Goal: Task Accomplishment & Management: Complete application form

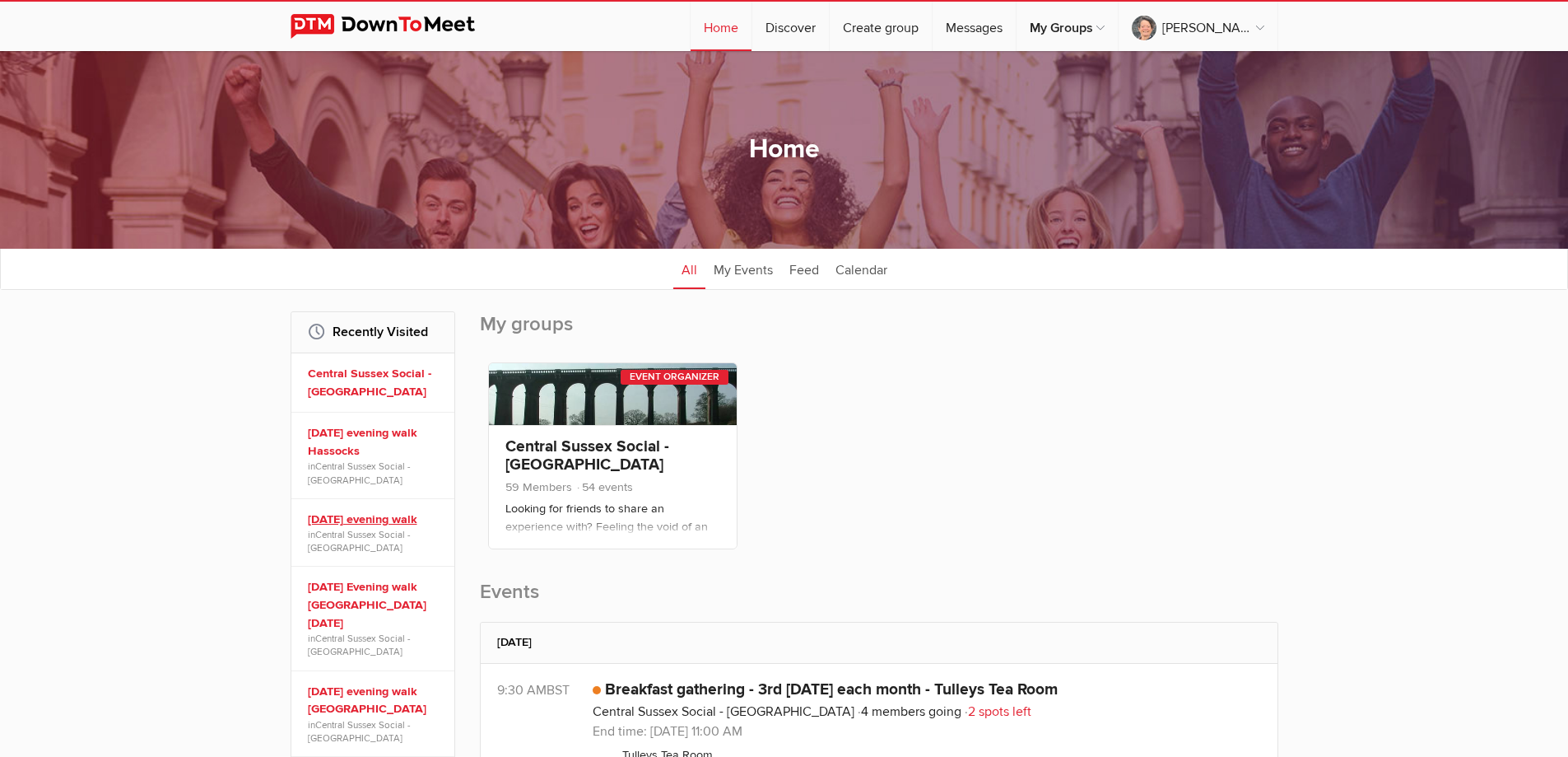
click at [402, 515] on link "[DATE] evening walk" at bounding box center [375, 519] width 135 height 18
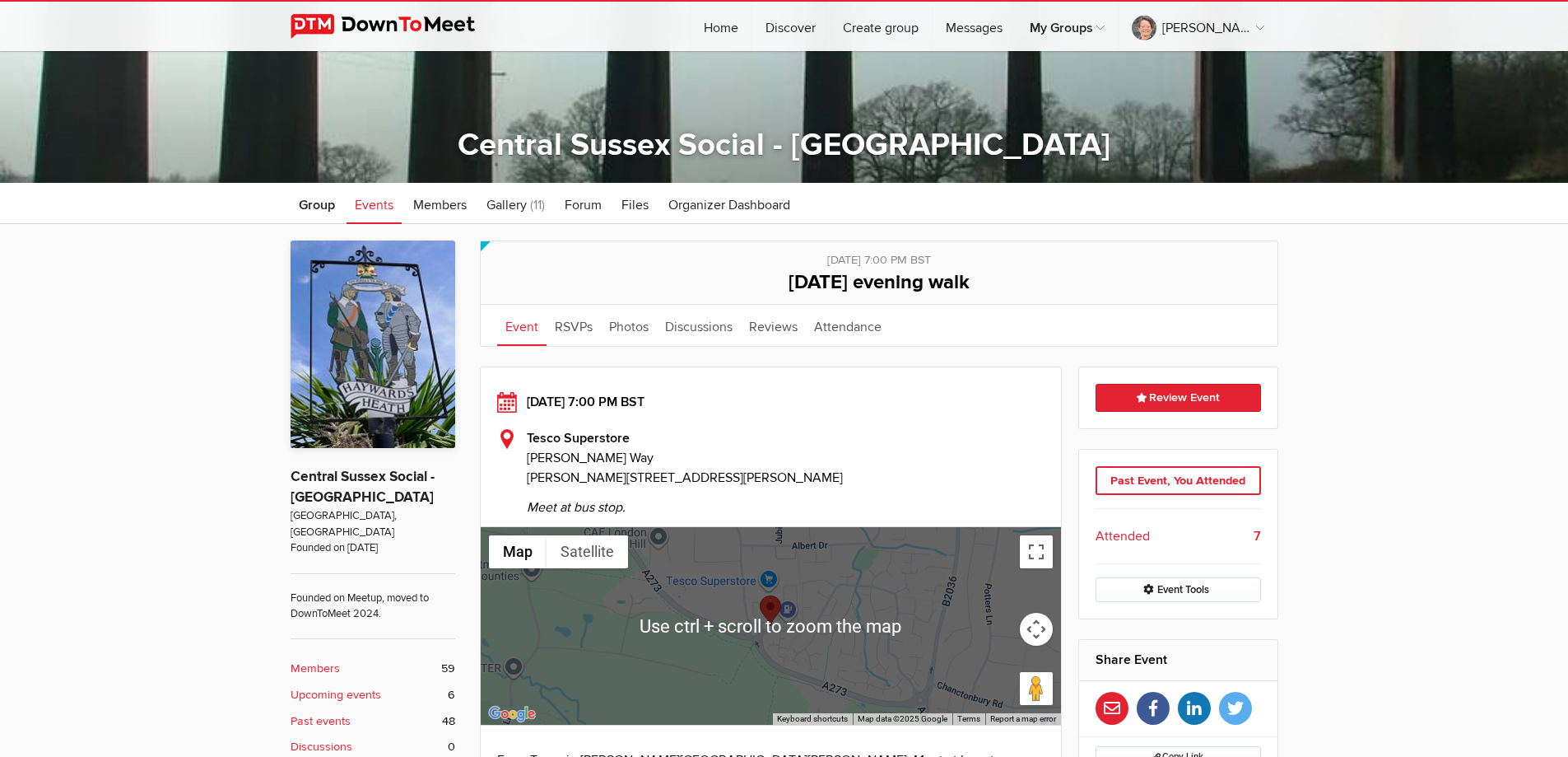
scroll to position [247, 0]
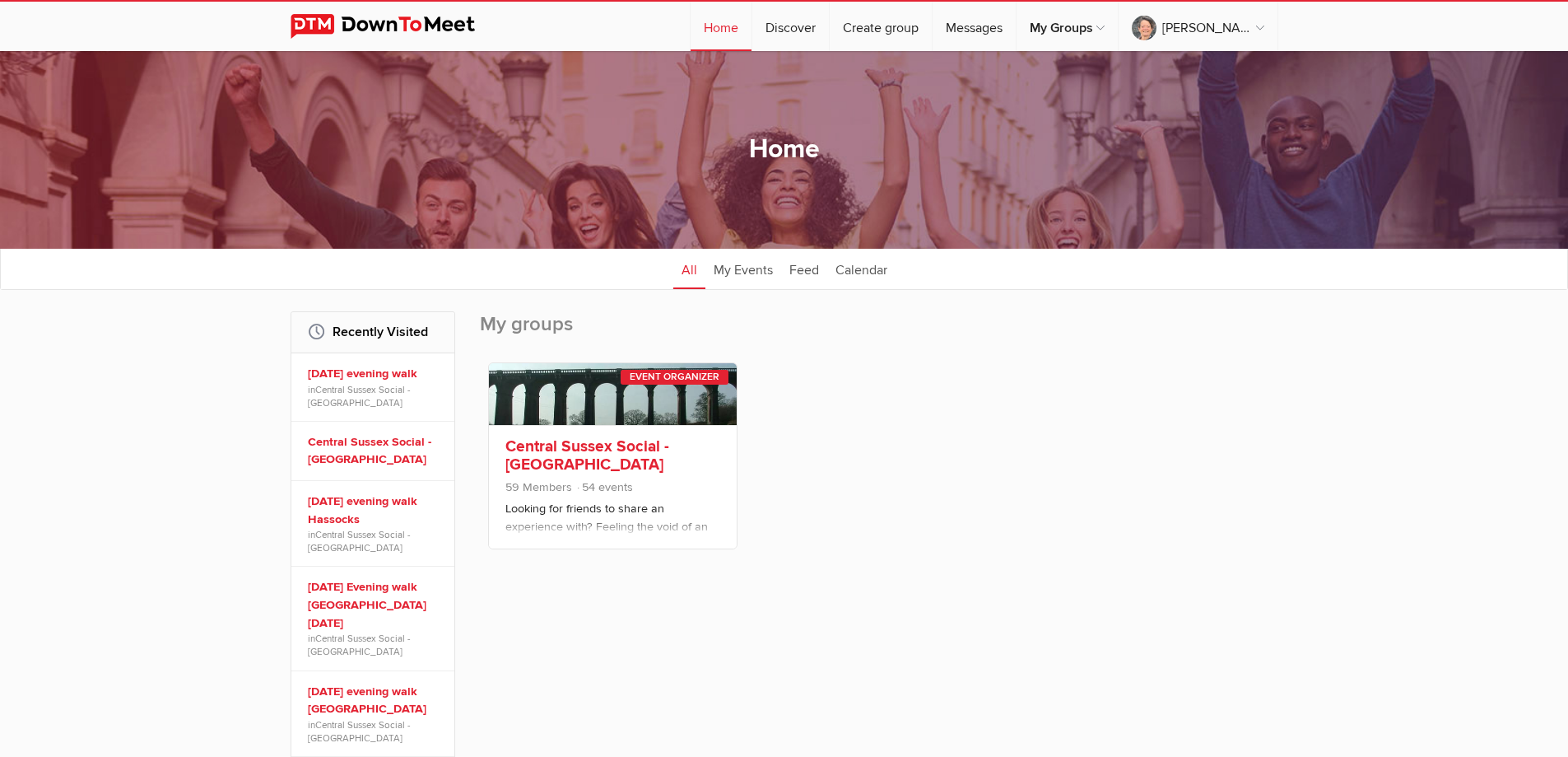
click at [632, 411] on link at bounding box center [612, 394] width 248 height 62
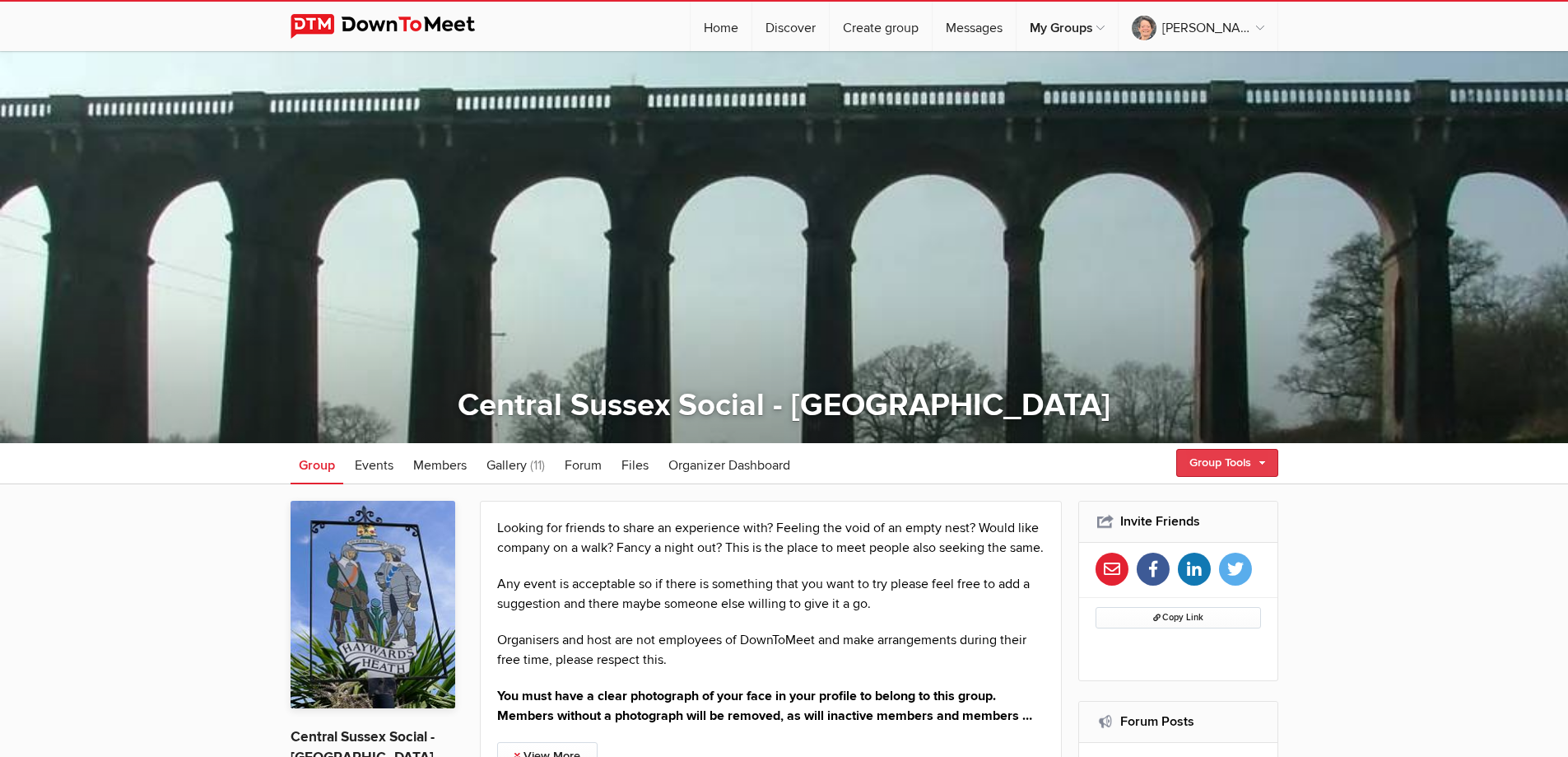
click at [1195, 458] on link "Group Tools" at bounding box center [1227, 463] width 102 height 28
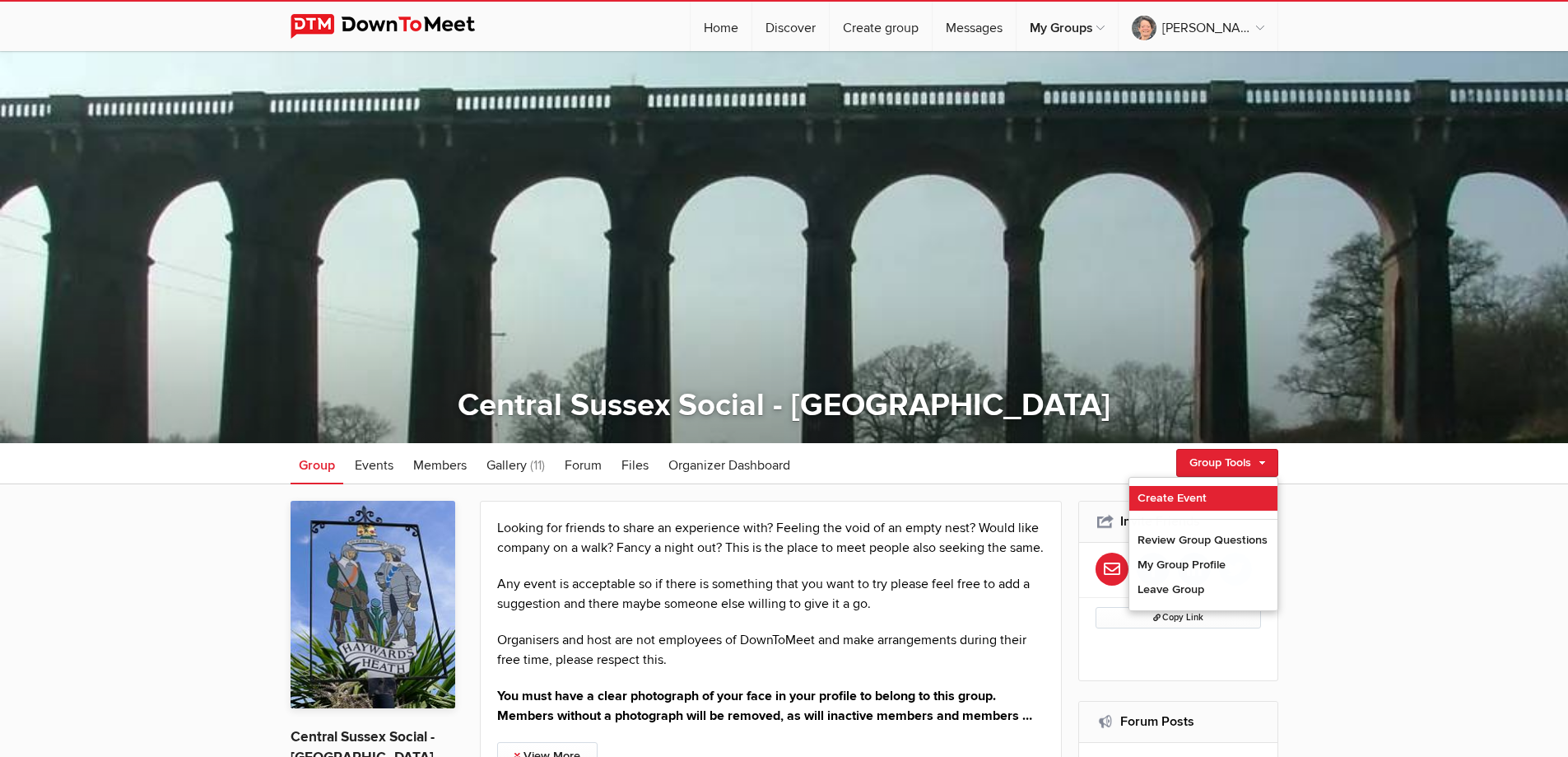
click at [1182, 490] on link "Create Event" at bounding box center [1203, 498] width 148 height 24
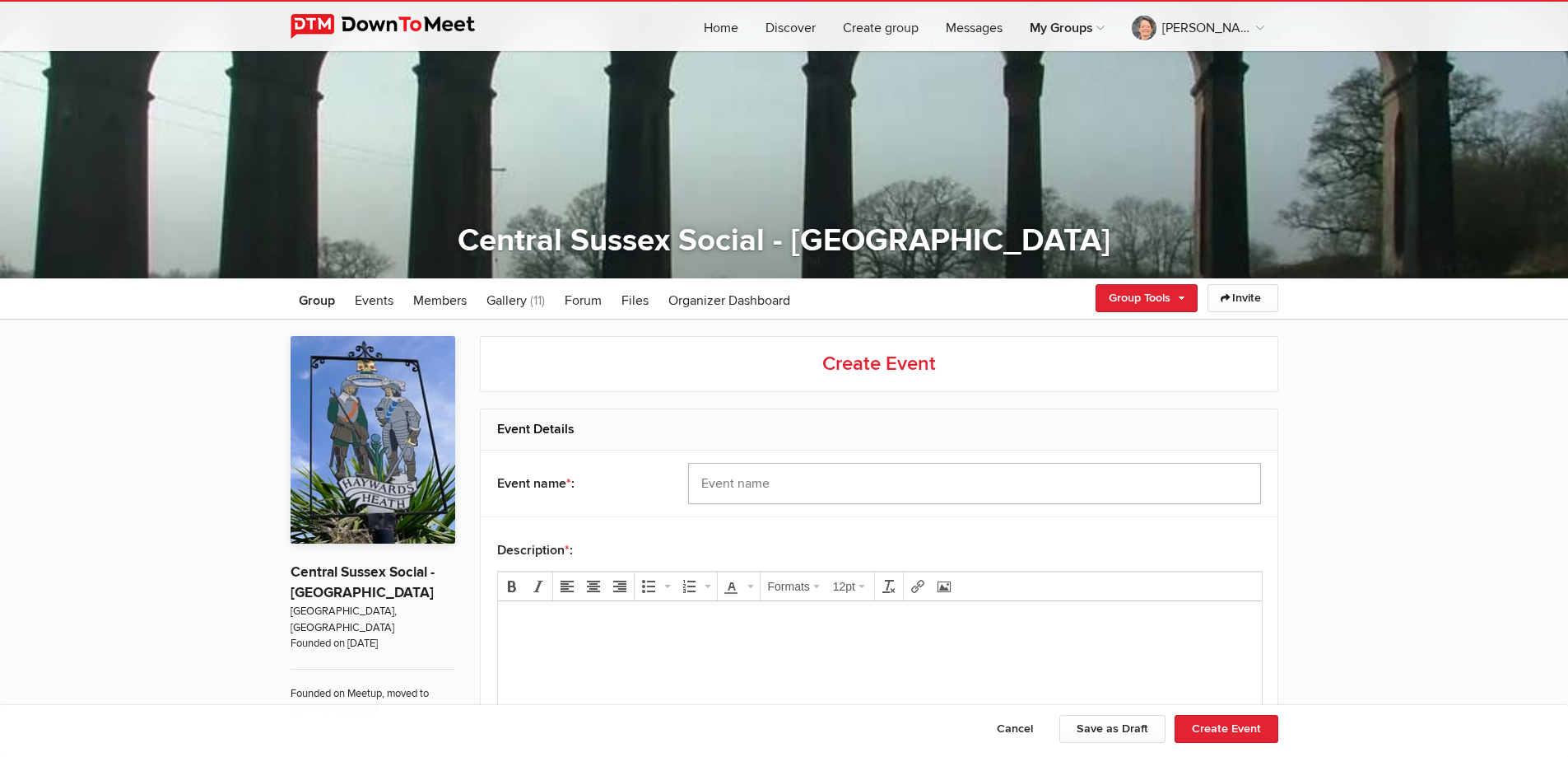
click at [737, 490] on input "text" at bounding box center [974, 483] width 573 height 41
click at [717, 485] on input "WEdnesday evening walk 6.30" at bounding box center [974, 483] width 573 height 41
click at [893, 483] on input "Wednesday evening walk 6.30" at bounding box center [974, 483] width 573 height 41
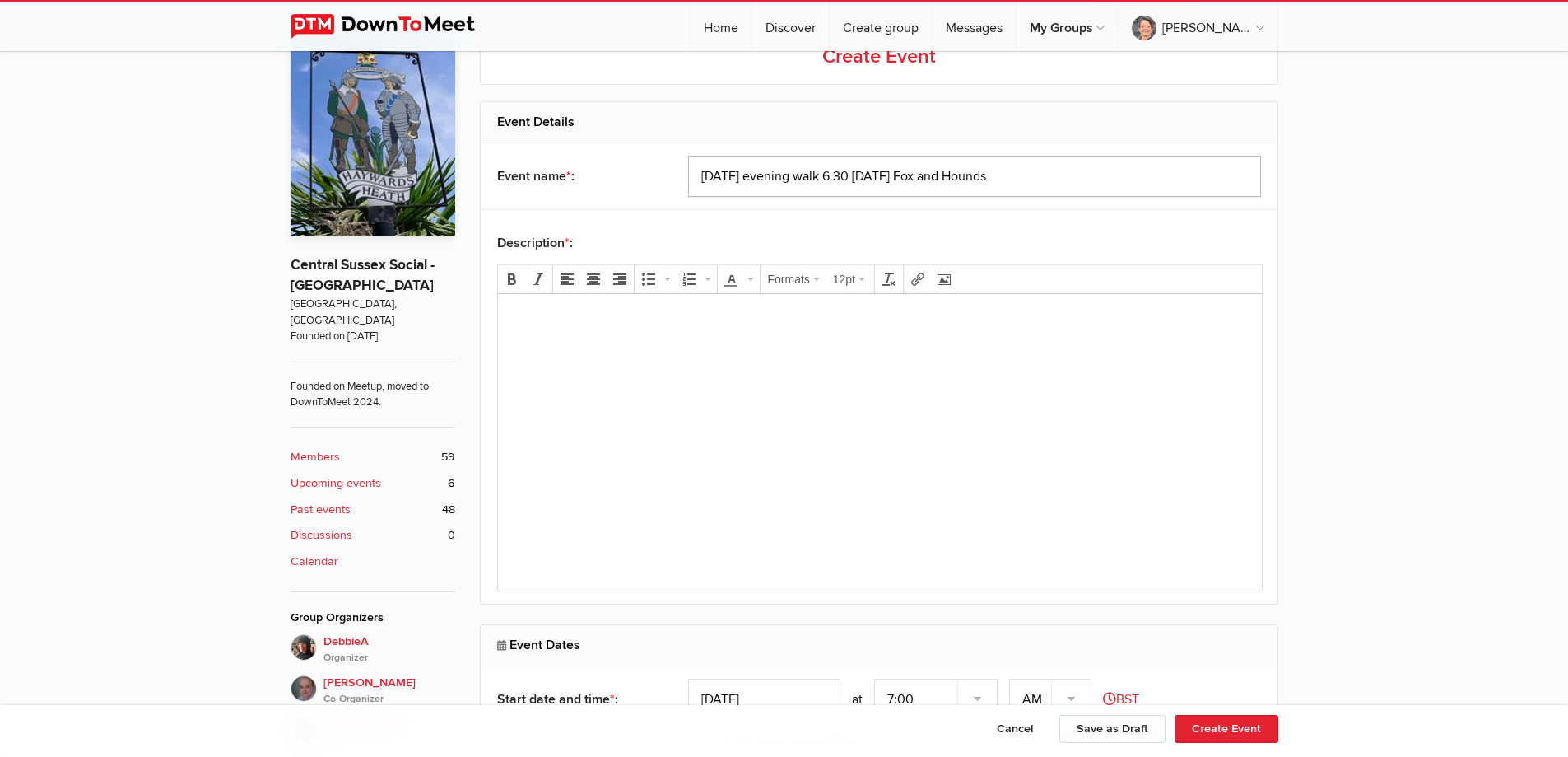
scroll to position [494, 0]
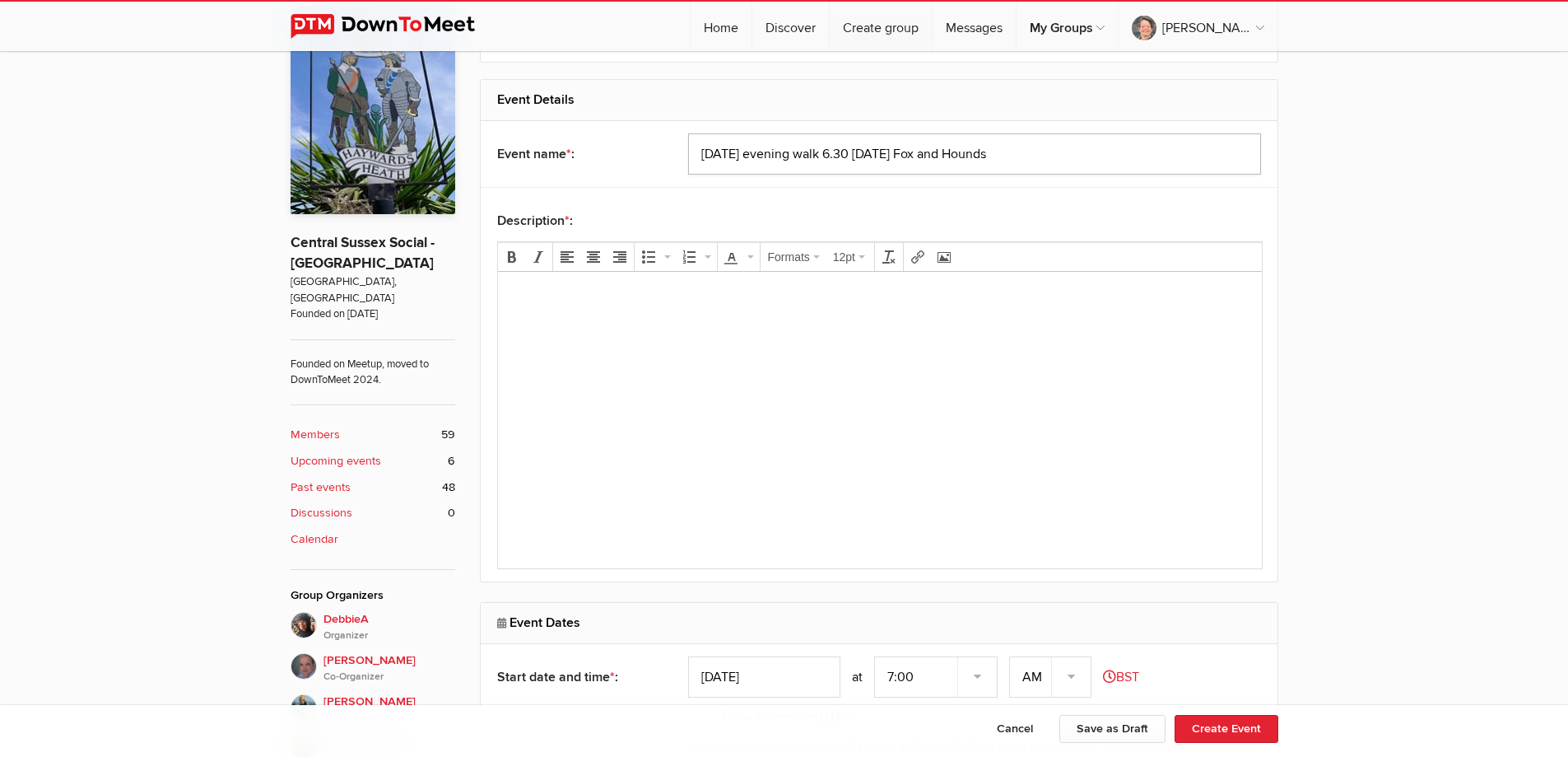
type input "Wednesday evening walk 6.30 20th August Fox and Hounds"
click at [661, 292] on p at bounding box center [878, 294] width 737 height 20
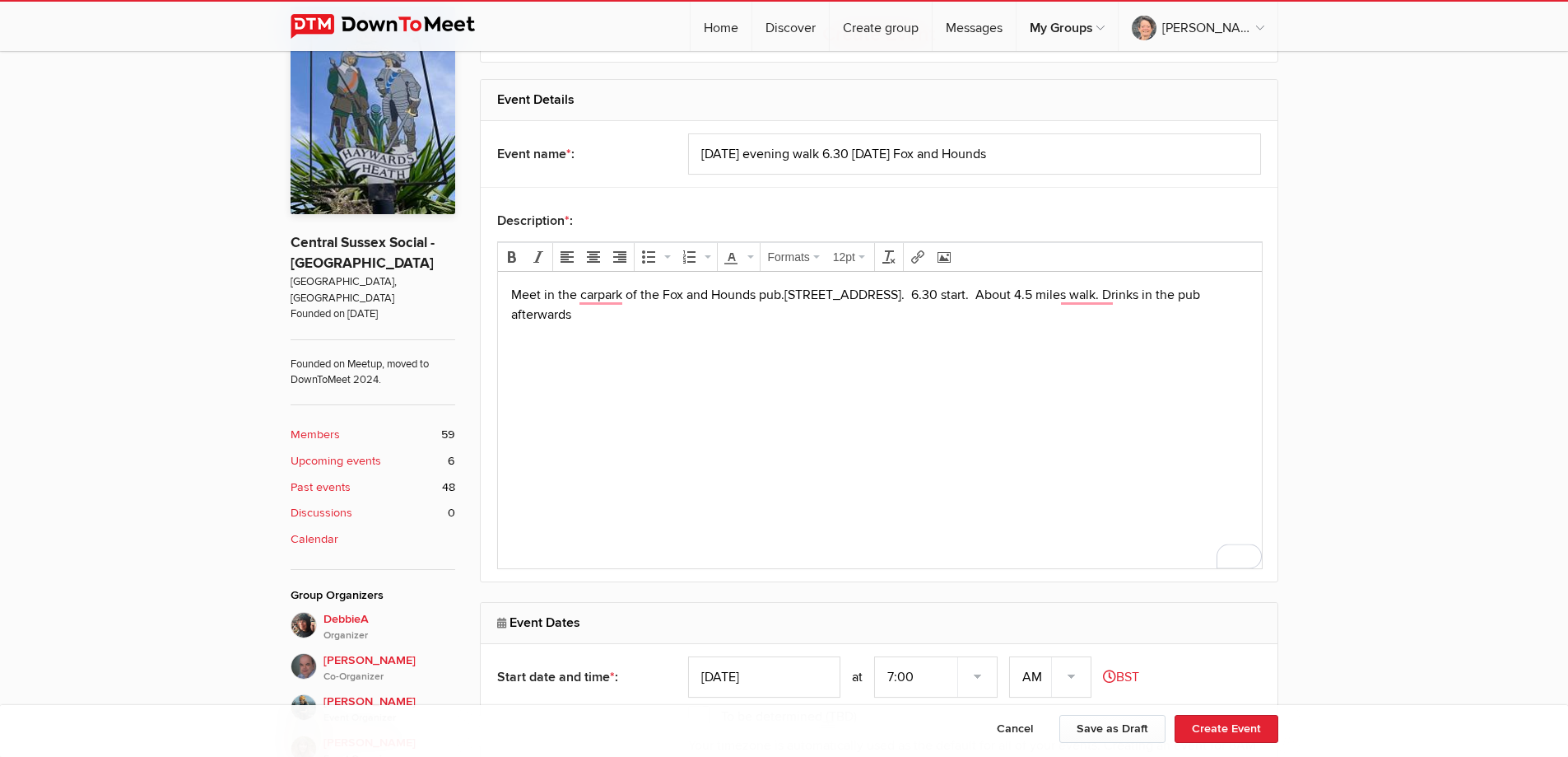
scroll to position [741, 0]
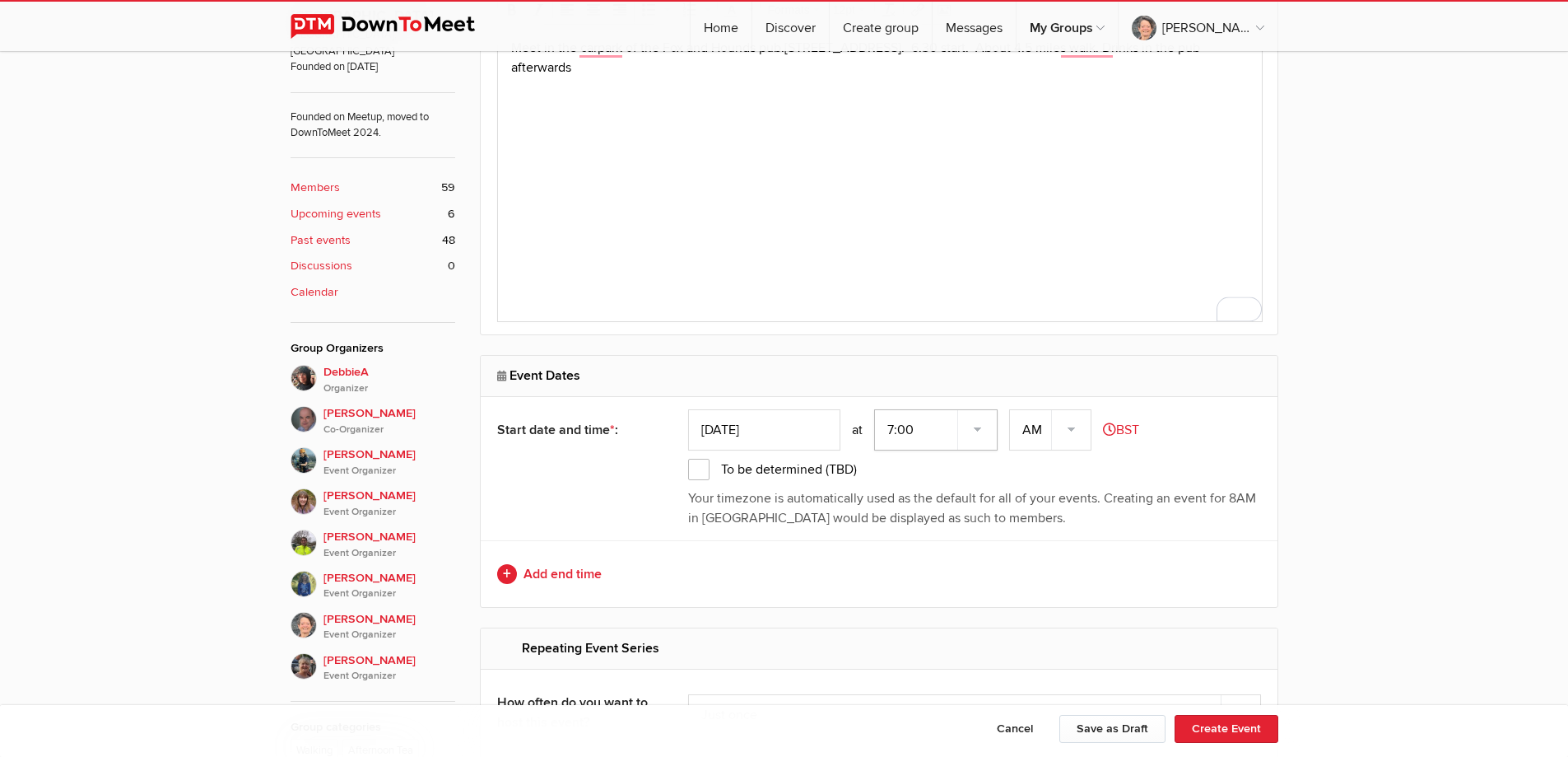
click at [914, 432] on select "7:00 7:15 7:30 7:45 8:00 8:15 8:30 8:45 9:00 9:15 9:30 9:45 10:00 10:15 10:30 1…" at bounding box center [936, 429] width 124 height 41
click at [1074, 429] on select "AM PM" at bounding box center [1050, 429] width 83 height 41
select select "PM"
click at [1011, 409] on select "AM PM" at bounding box center [1050, 429] width 83 height 41
click at [934, 436] on select "7:00 7:15 7:30 7:45 8:00 8:15 8:30 8:45 9:00 9:15 9:30 9:45 10:00 10:15 10:30 1…" at bounding box center [936, 429] width 124 height 41
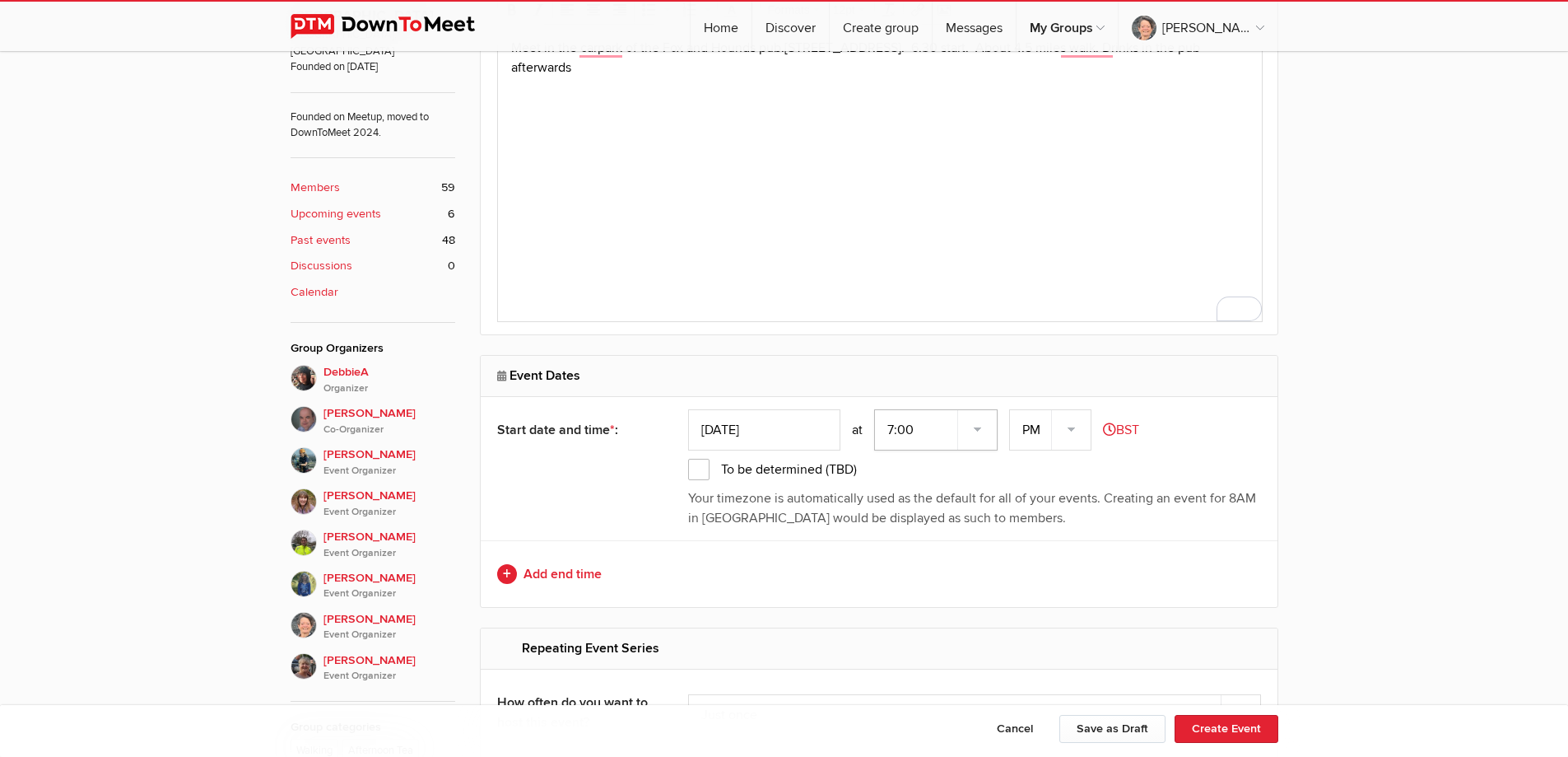
select select "6:30:00"
click at [876, 409] on select "7:00 7:15 7:30 7:45 8:00 8:15 8:30 8:45 9:00 9:15 9:30 9:45 10:00 10:15 10:30 1…" at bounding box center [936, 429] width 124 height 41
click at [1116, 429] on icon at bounding box center [1109, 429] width 13 height 13
select select "Europe/London"
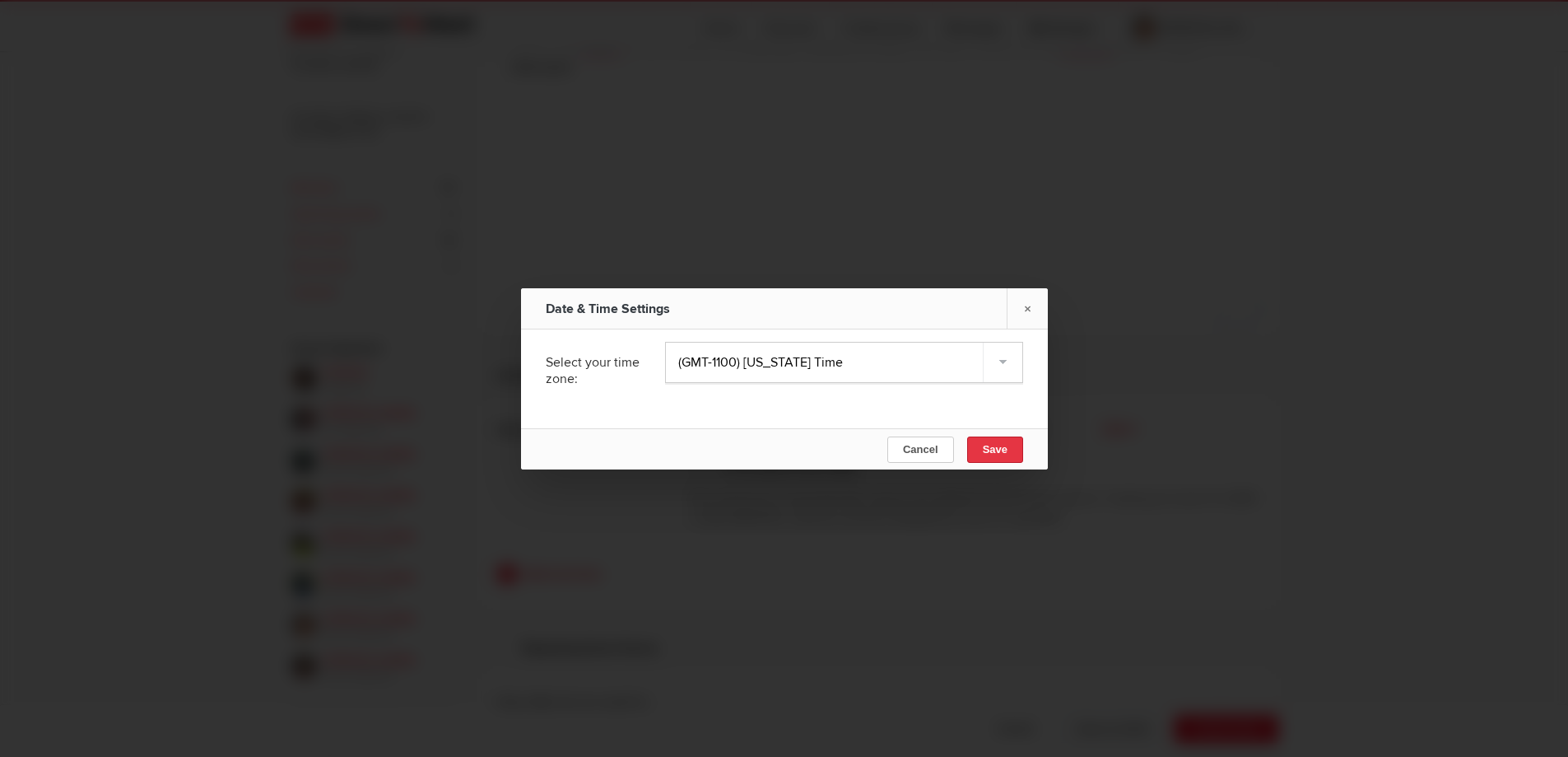
click at [1006, 449] on button "Save" at bounding box center [994, 449] width 56 height 26
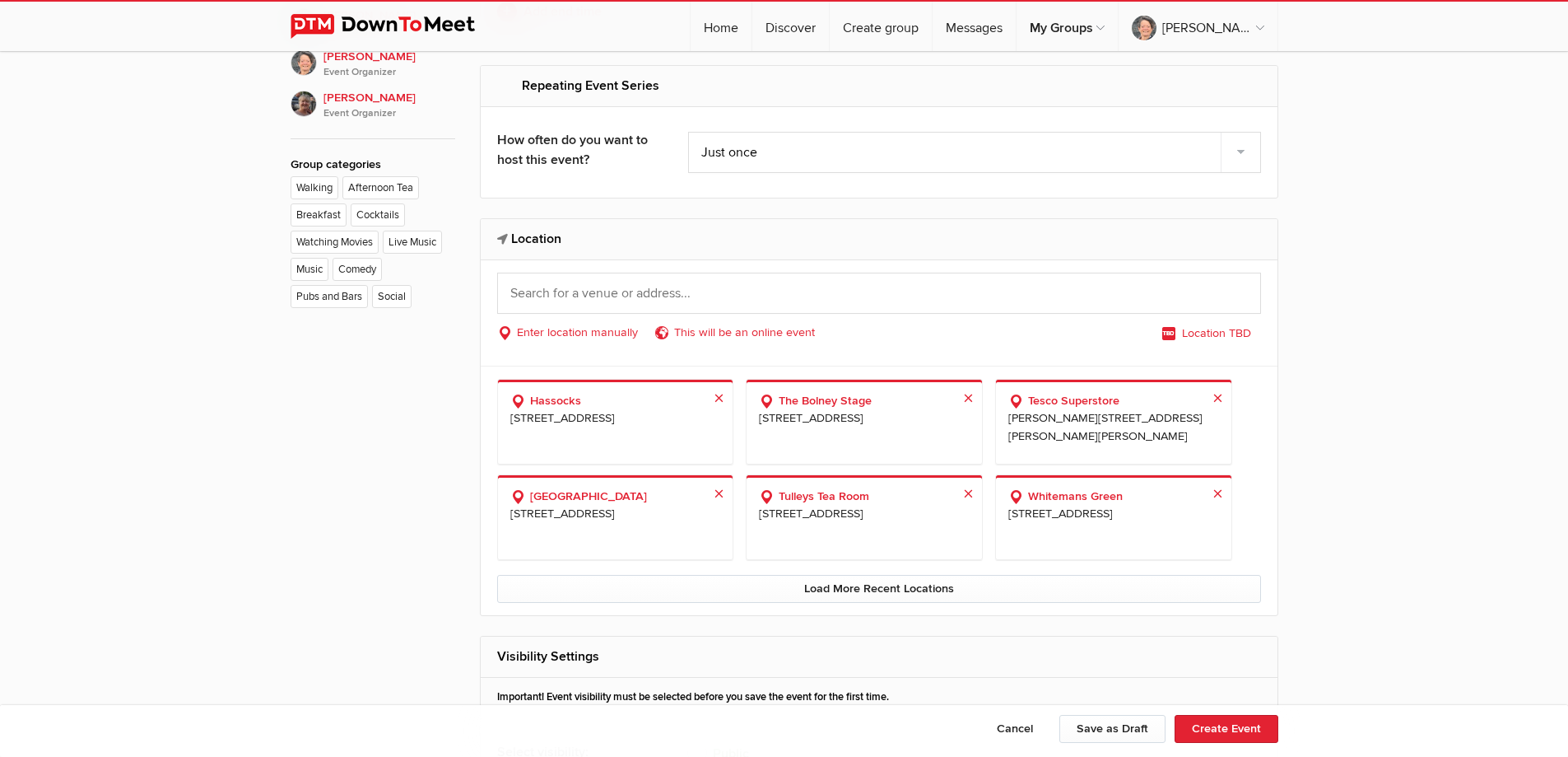
scroll to position [1317, 0]
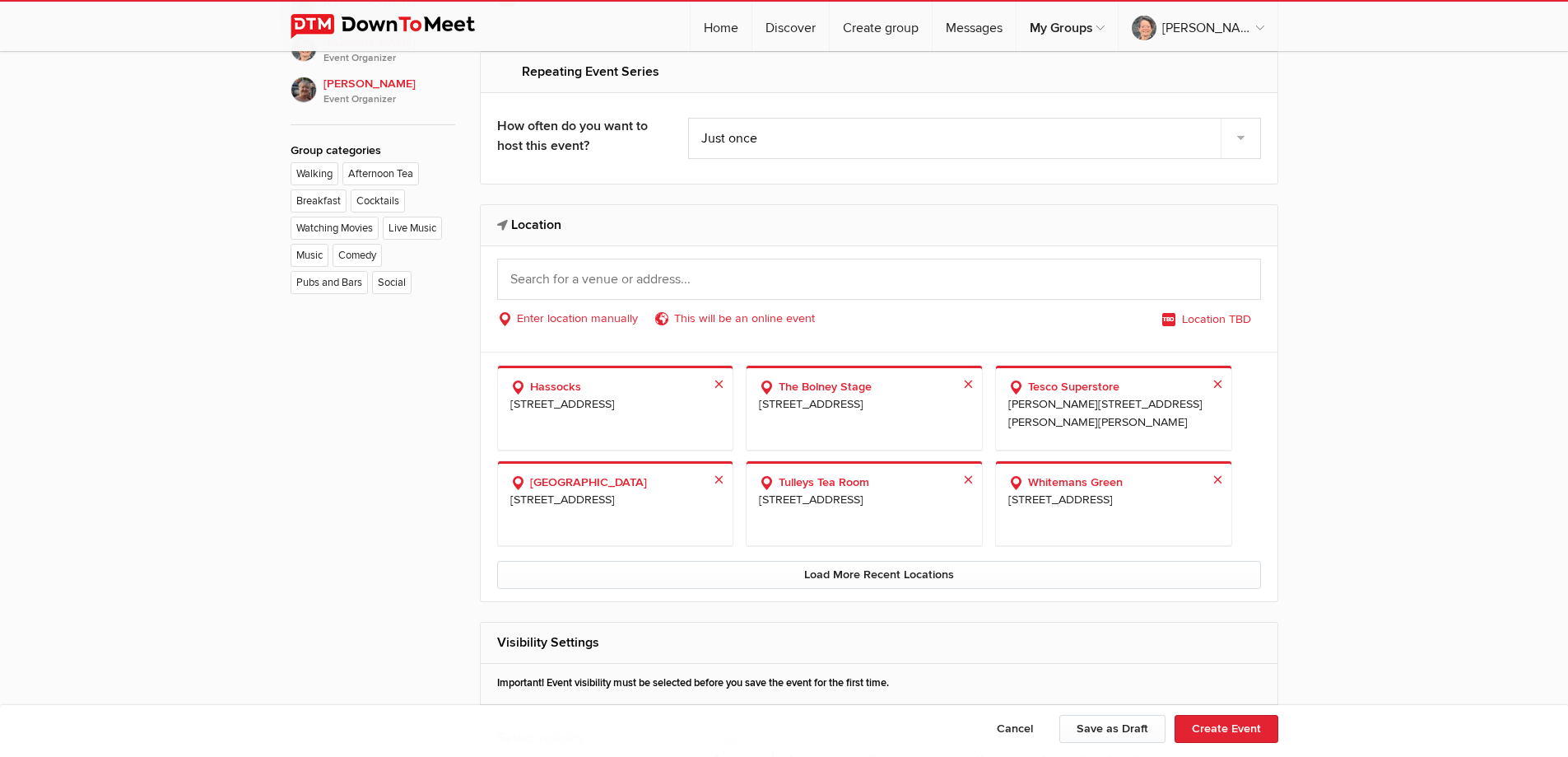
click at [609, 221] on h2 "Location" at bounding box center [878, 224] width 764 height 39
click at [579, 267] on input "text" at bounding box center [878, 279] width 764 height 41
paste input "RH16 4QY"
type input "Haywards Heath RH16 4QY, UK"
select select "United Kingdom"
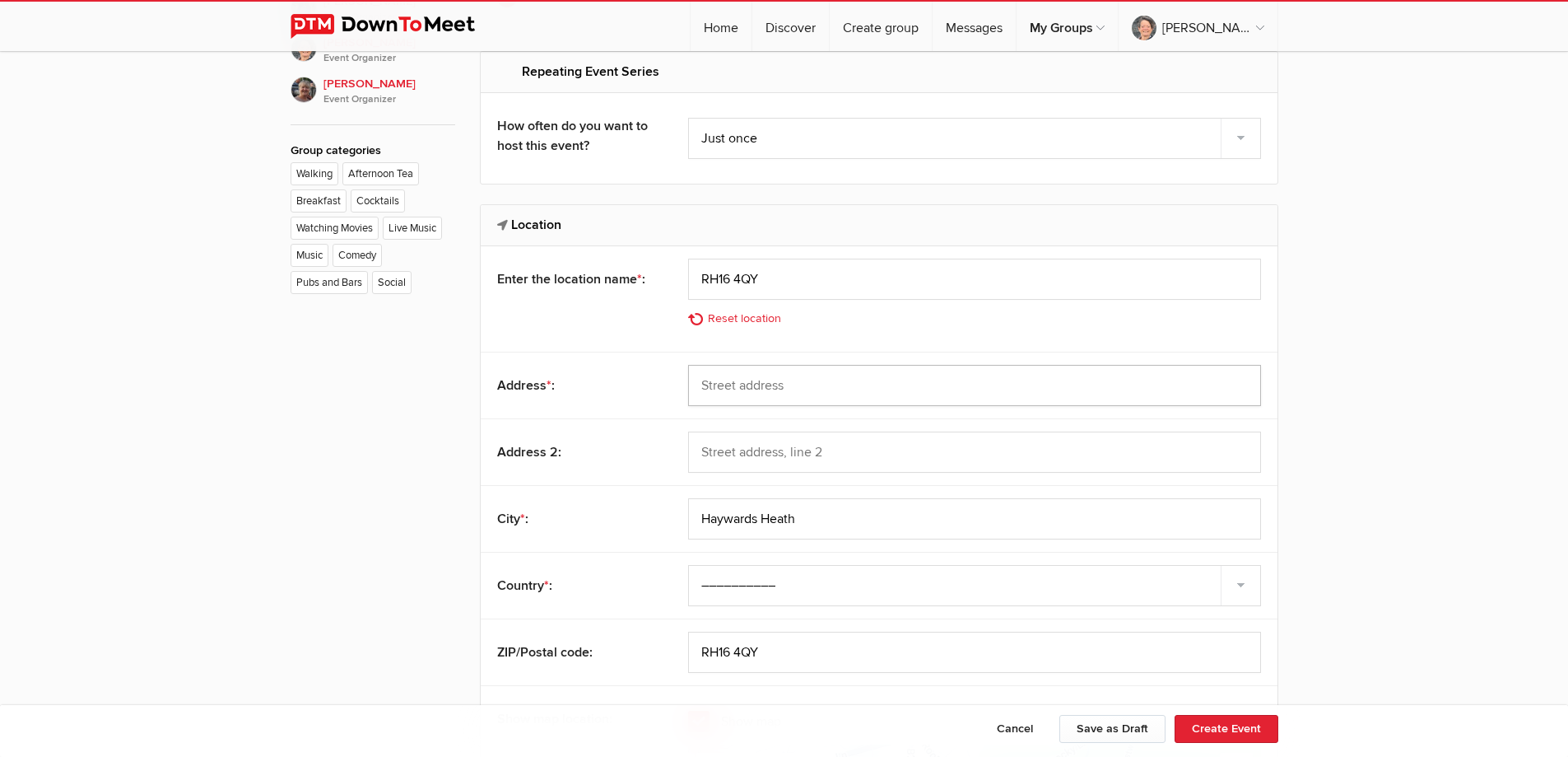
click at [837, 389] on input "text" at bounding box center [974, 385] width 573 height 41
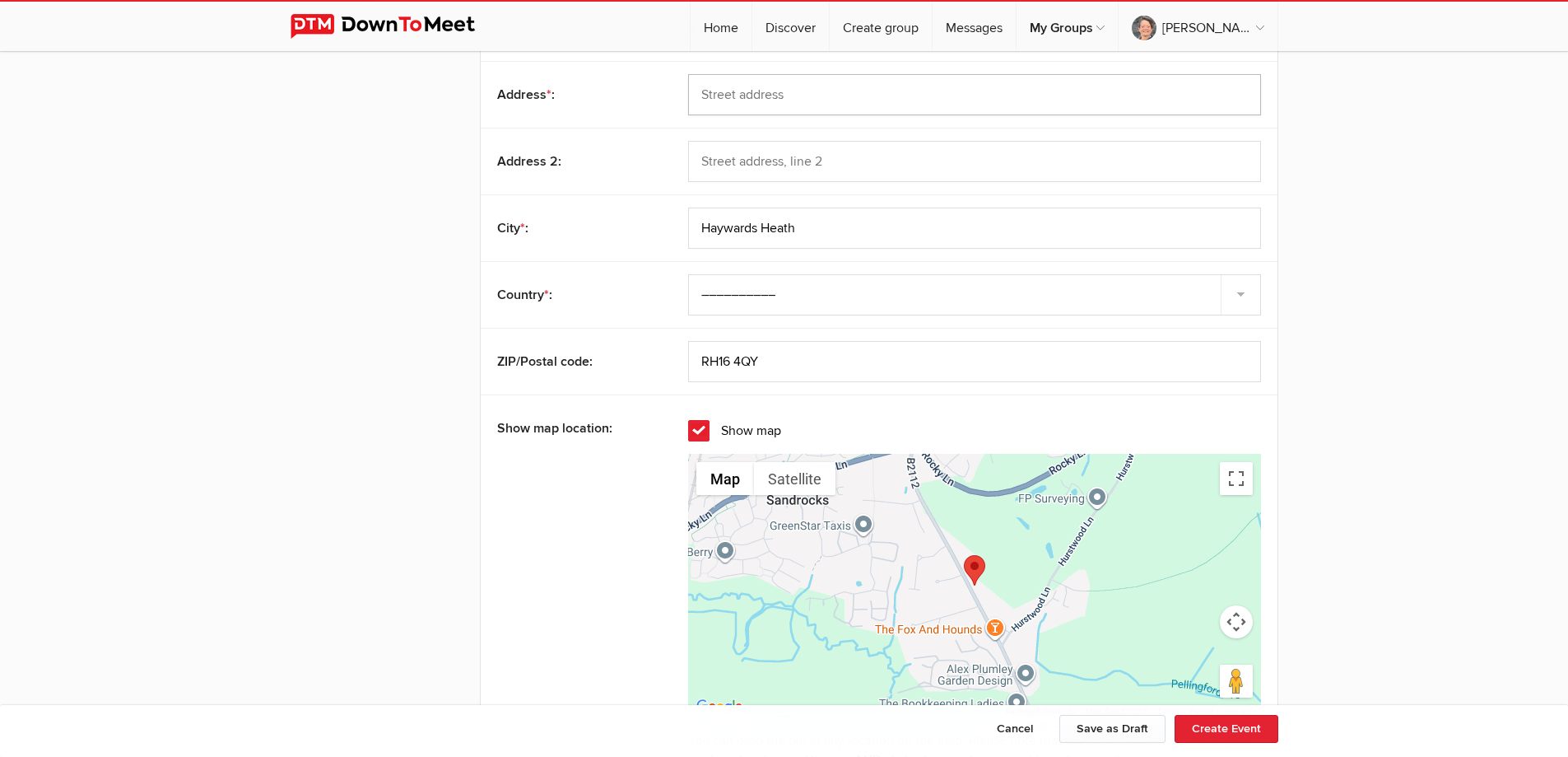
scroll to position [1646, 0]
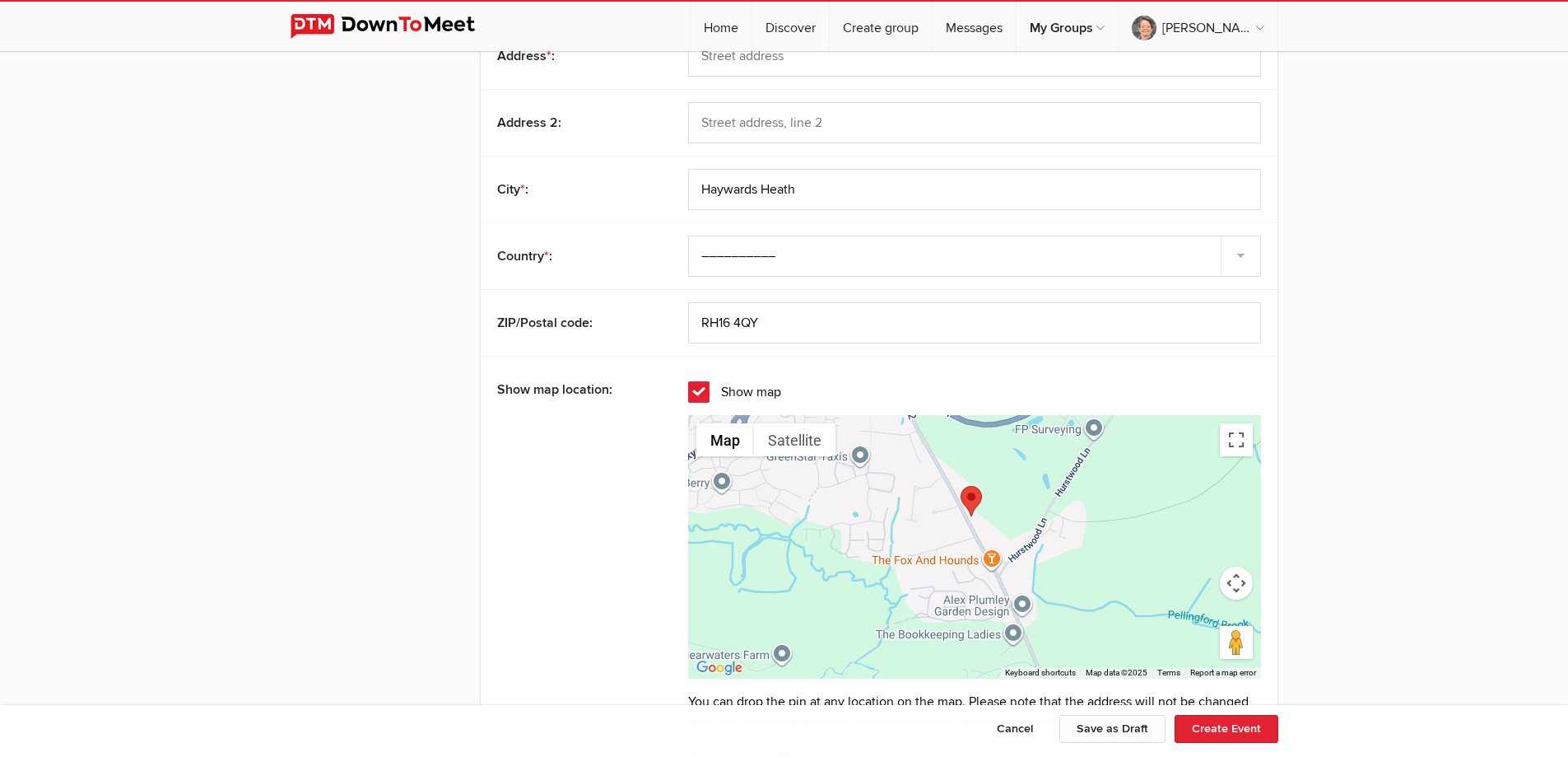
drag, startPoint x: 1104, startPoint y: 580, endPoint x: 1100, endPoint y: 549, distance: 31.3
click at [1100, 549] on div at bounding box center [974, 546] width 573 height 263
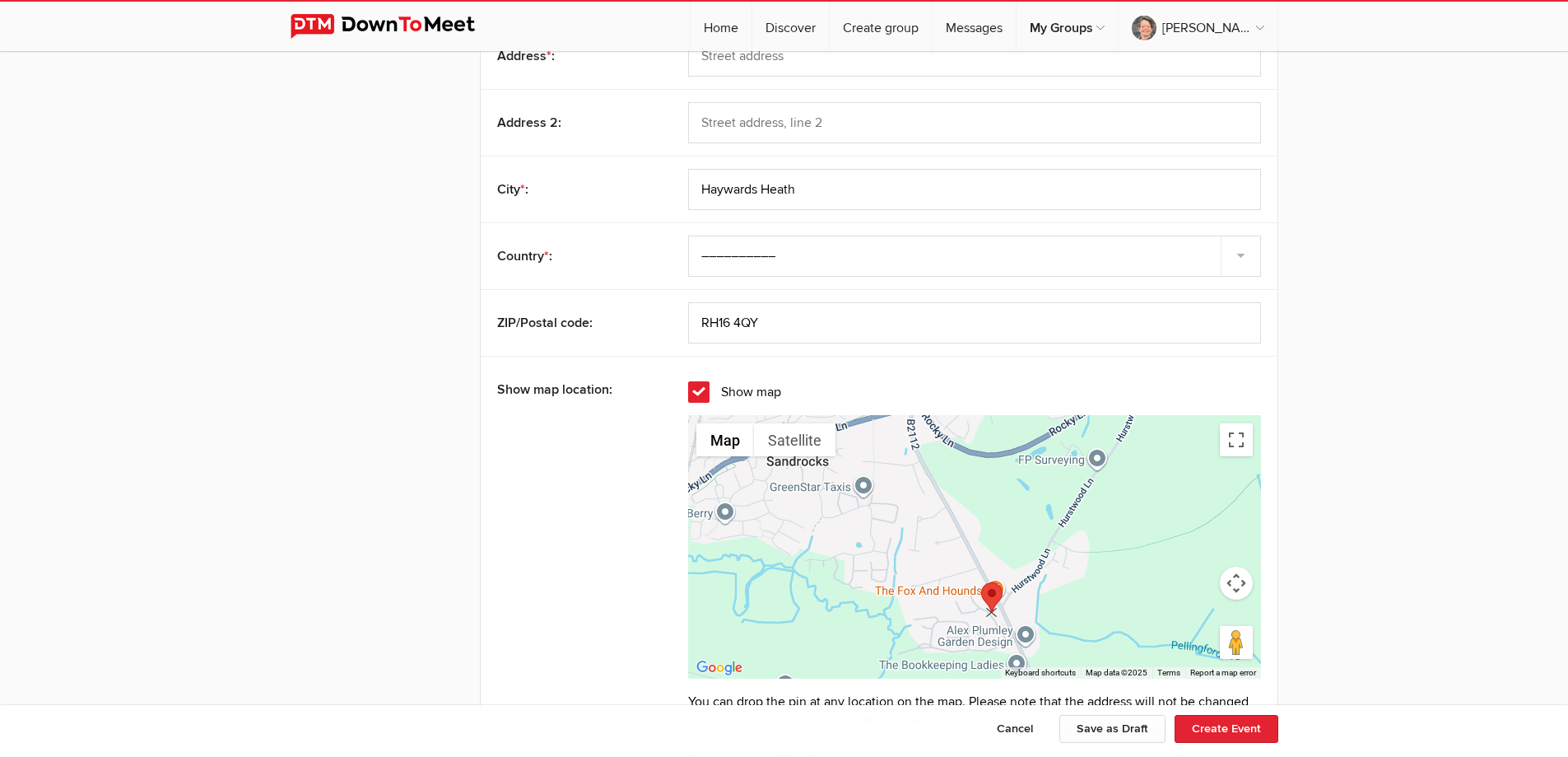
drag, startPoint x: 977, startPoint y: 532, endPoint x: 995, endPoint y: 601, distance: 71.3
click at [981, 582] on area at bounding box center [981, 582] width 0 height 0
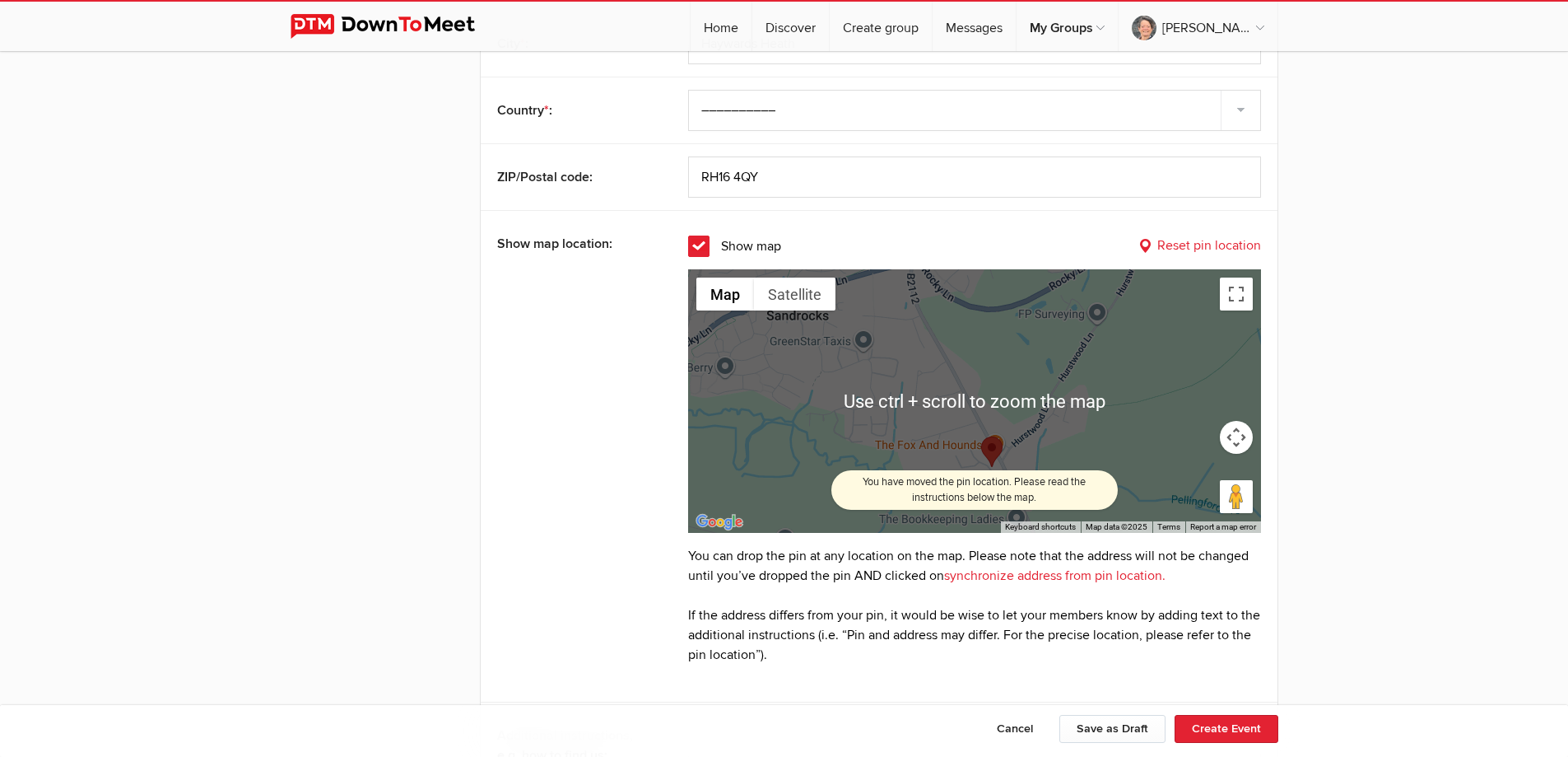
scroll to position [1811, 0]
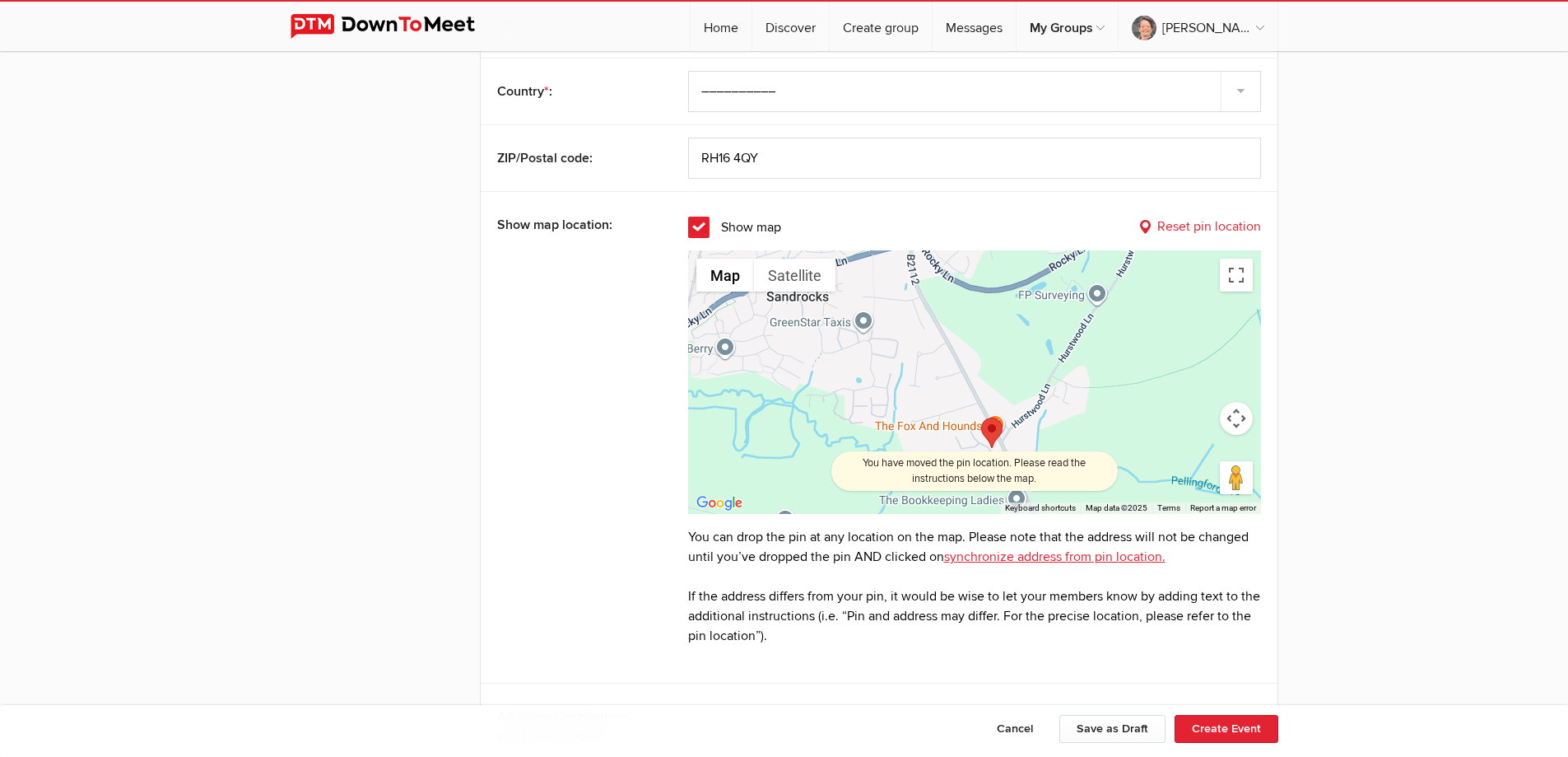
click at [1057, 557] on link "synchronize address from pin location." at bounding box center [1054, 557] width 221 height 17
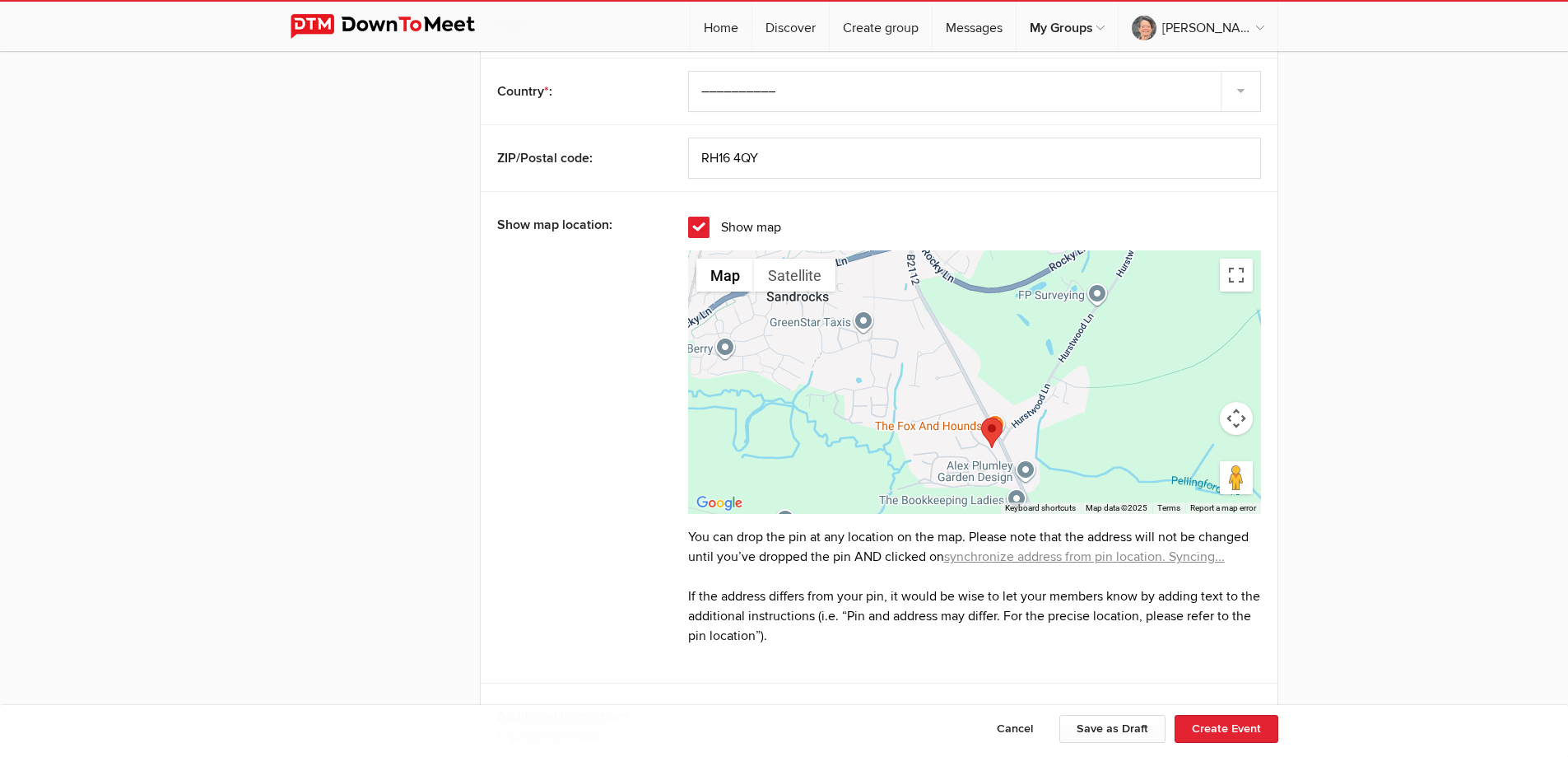
type input "Fox Hill"
type input "RH16 4QQ"
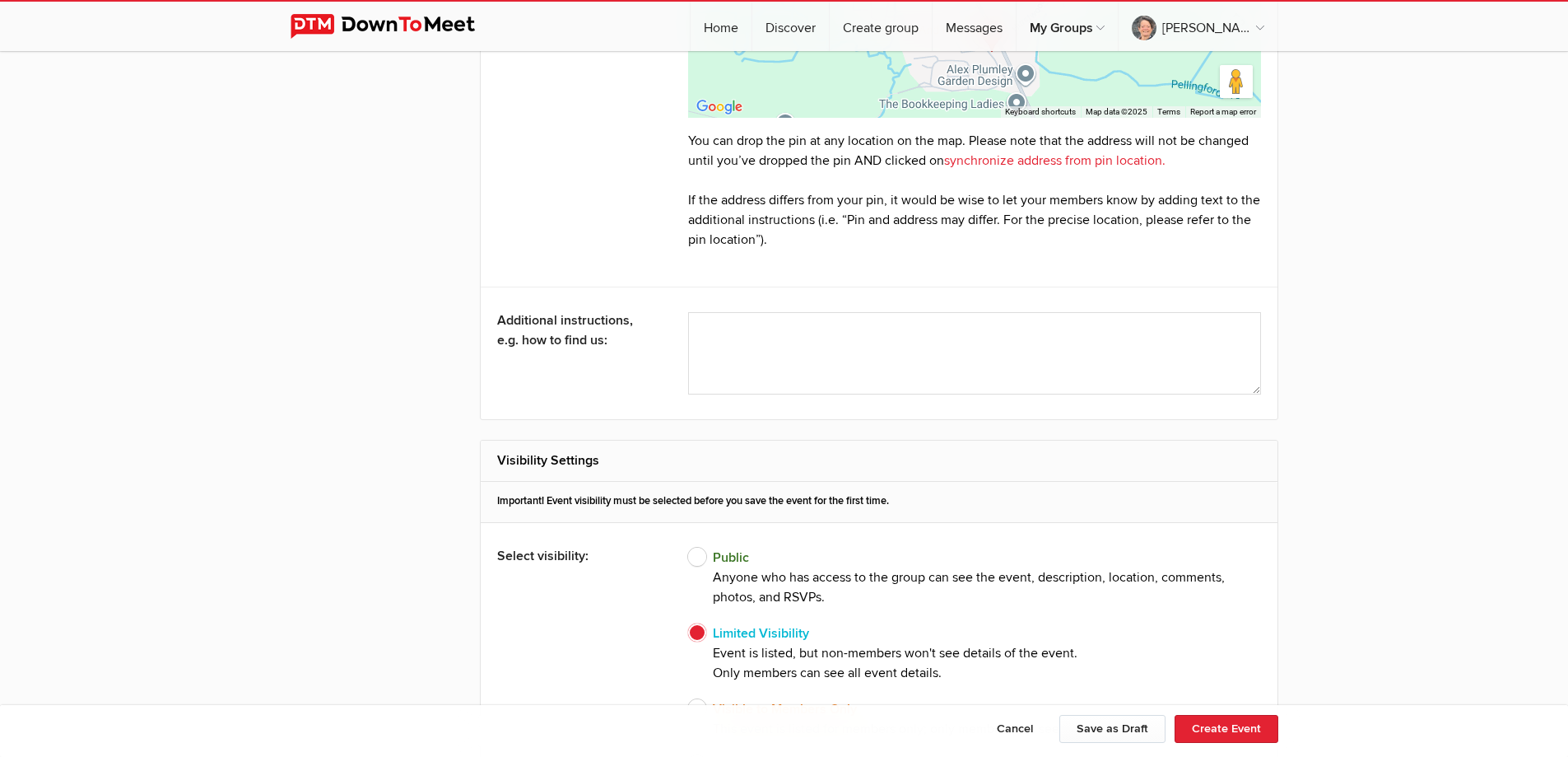
scroll to position [2223, 0]
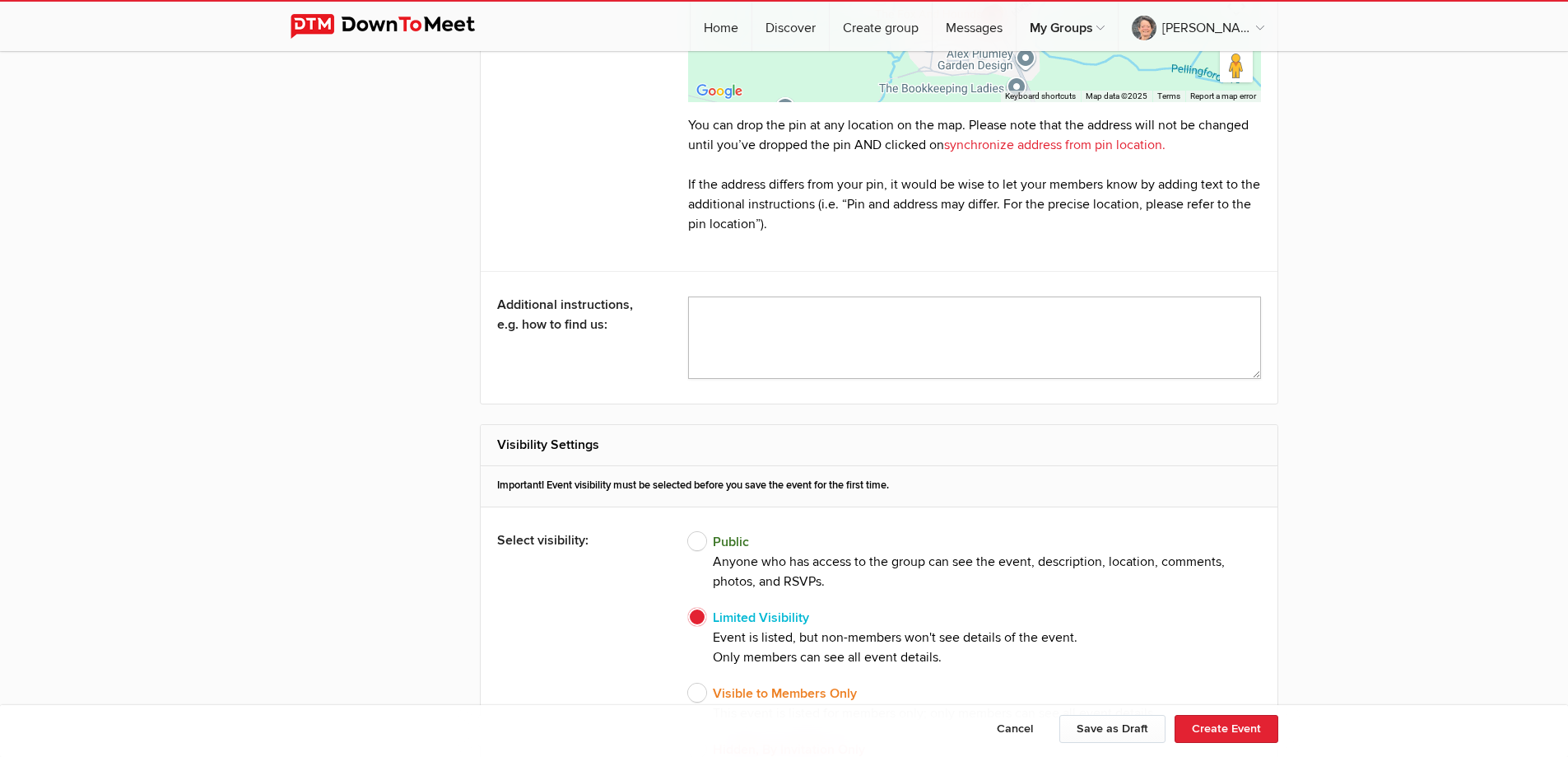
click at [935, 327] on textarea at bounding box center [974, 337] width 573 height 83
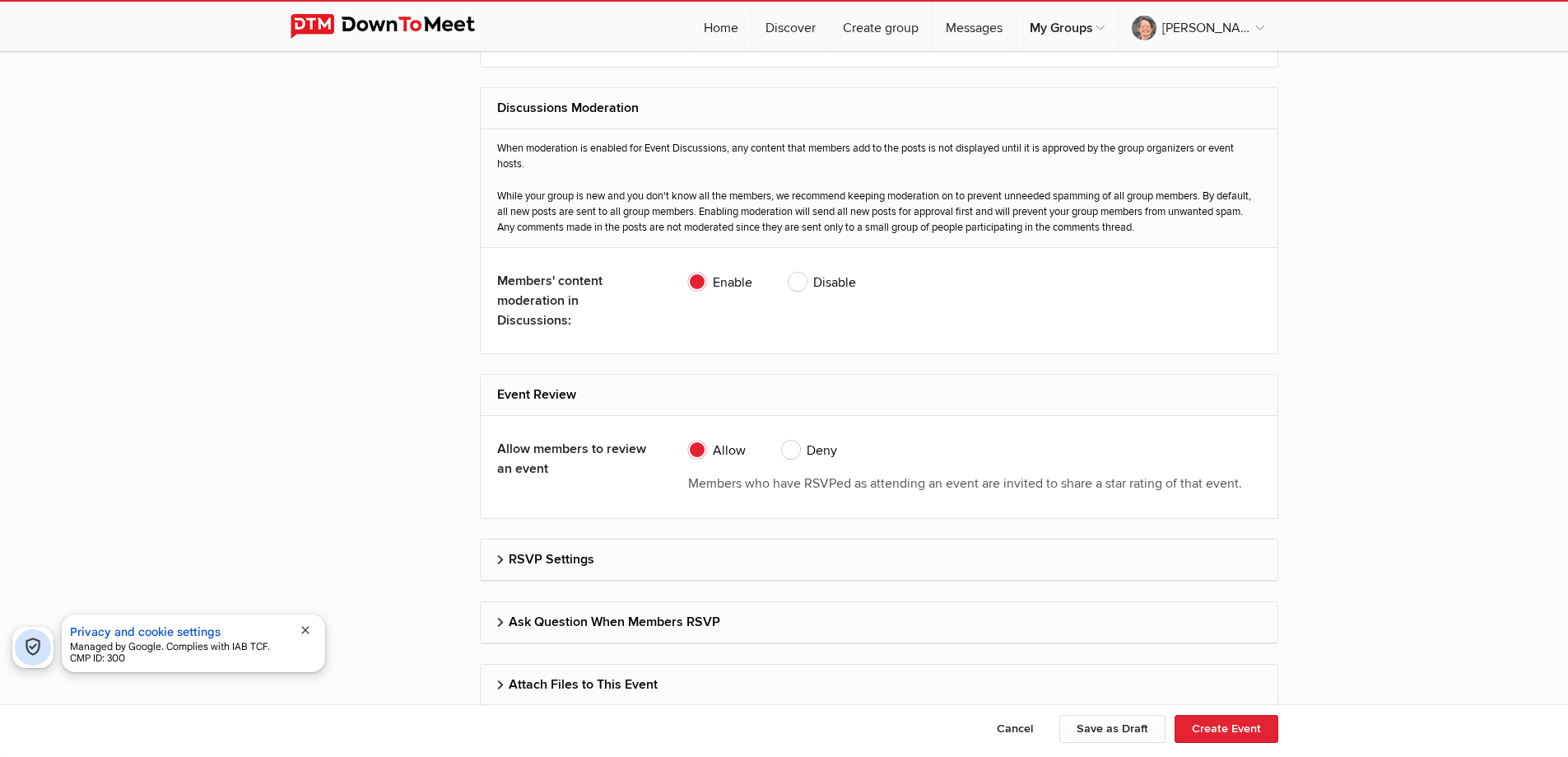
scroll to position [3197, 0]
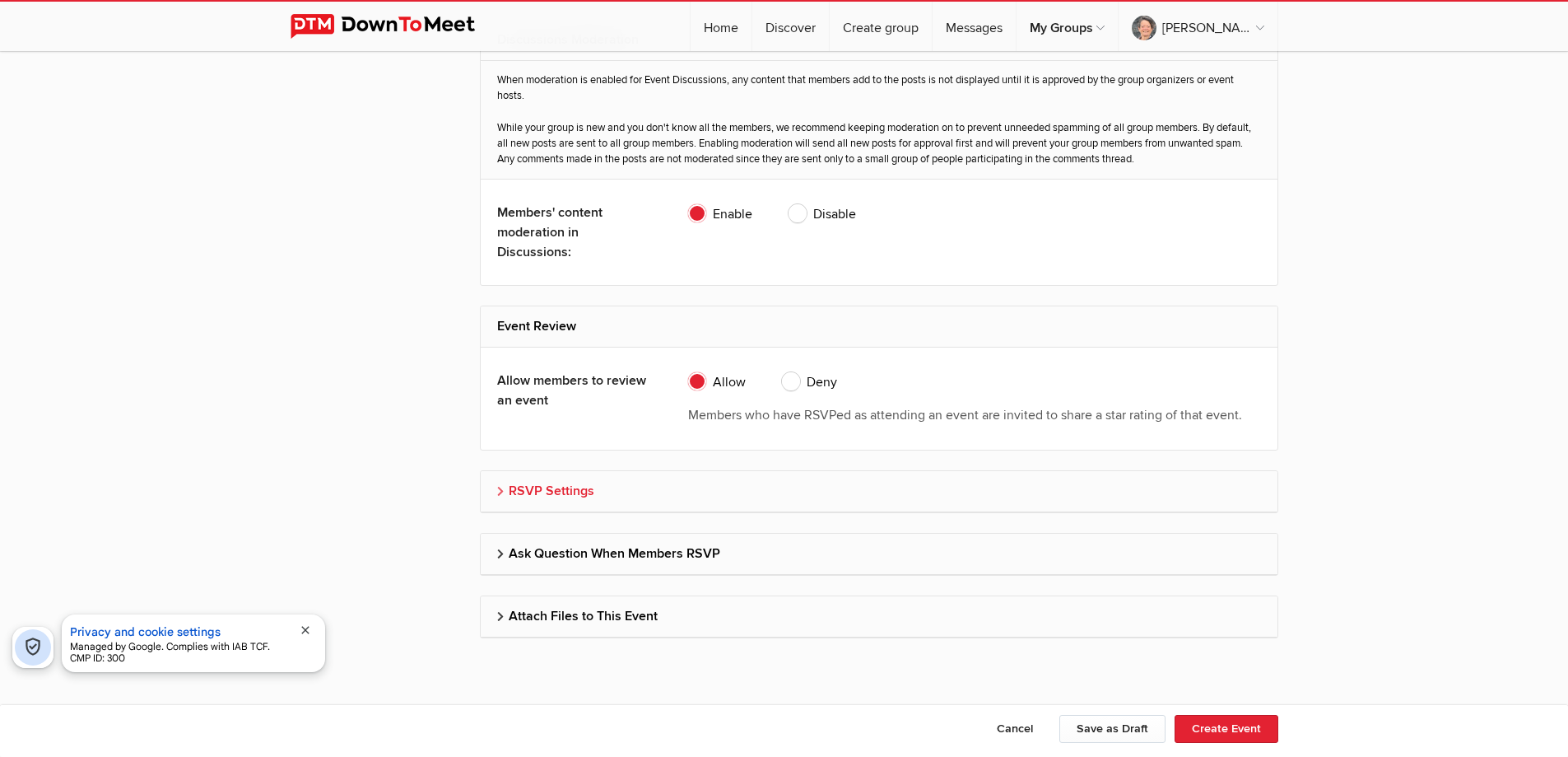
type textarea "Car park Fox and Hounds"
click at [573, 484] on h2 "RSVP Settings" at bounding box center [878, 490] width 764 height 39
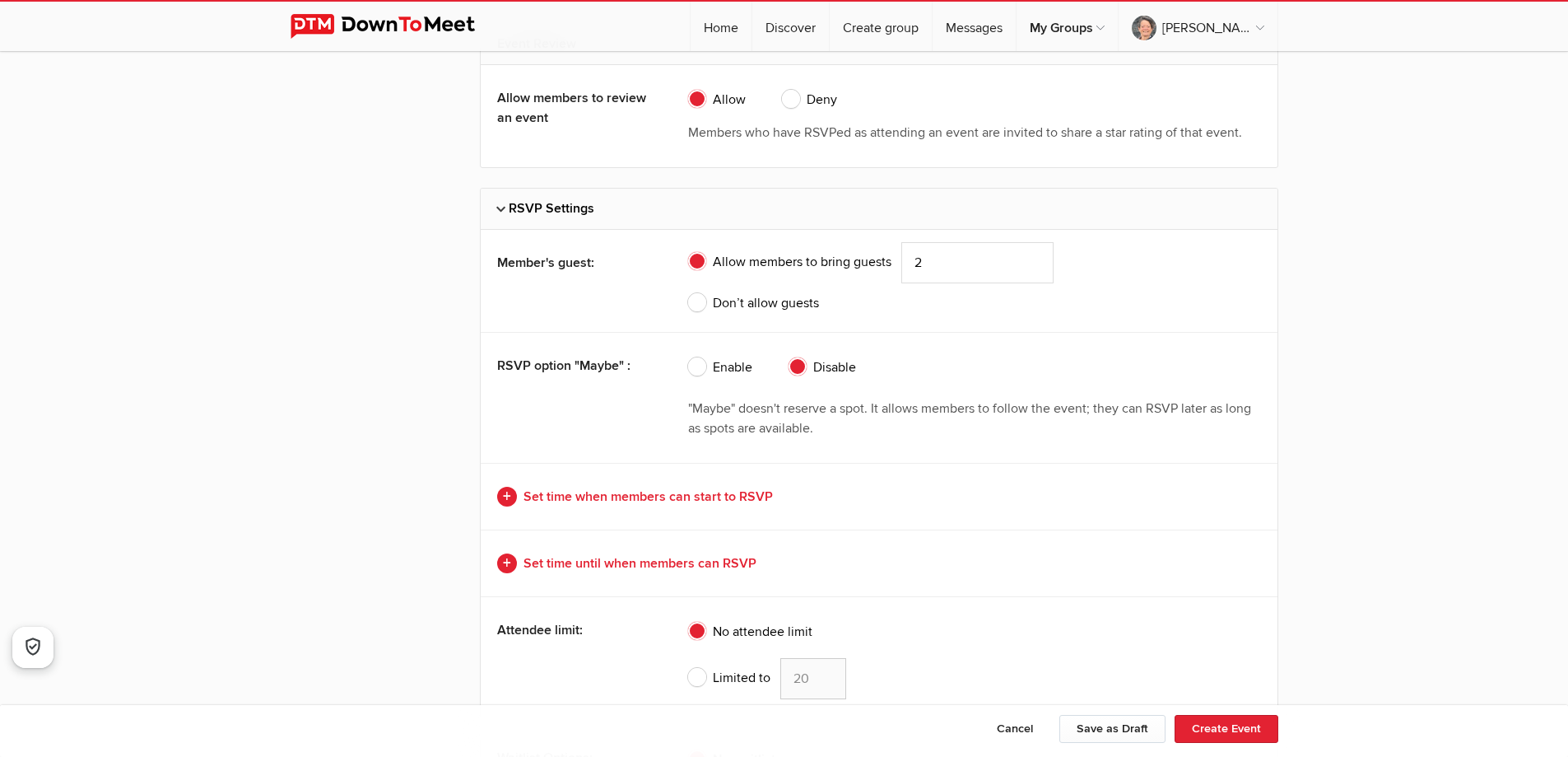
scroll to position [3526, 0]
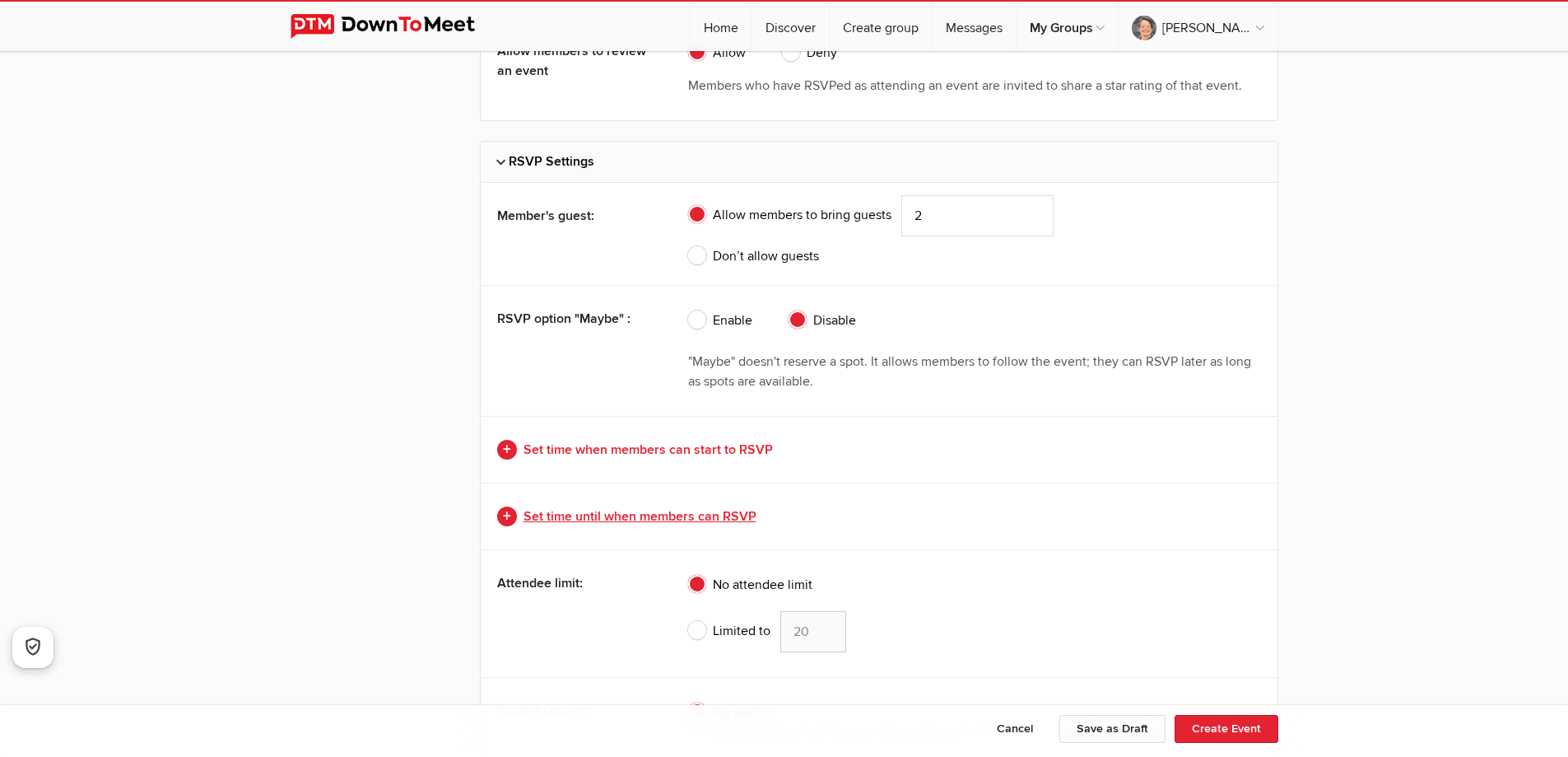
click at [739, 511] on link "Set time until when members can RSVP" at bounding box center [878, 516] width 764 height 20
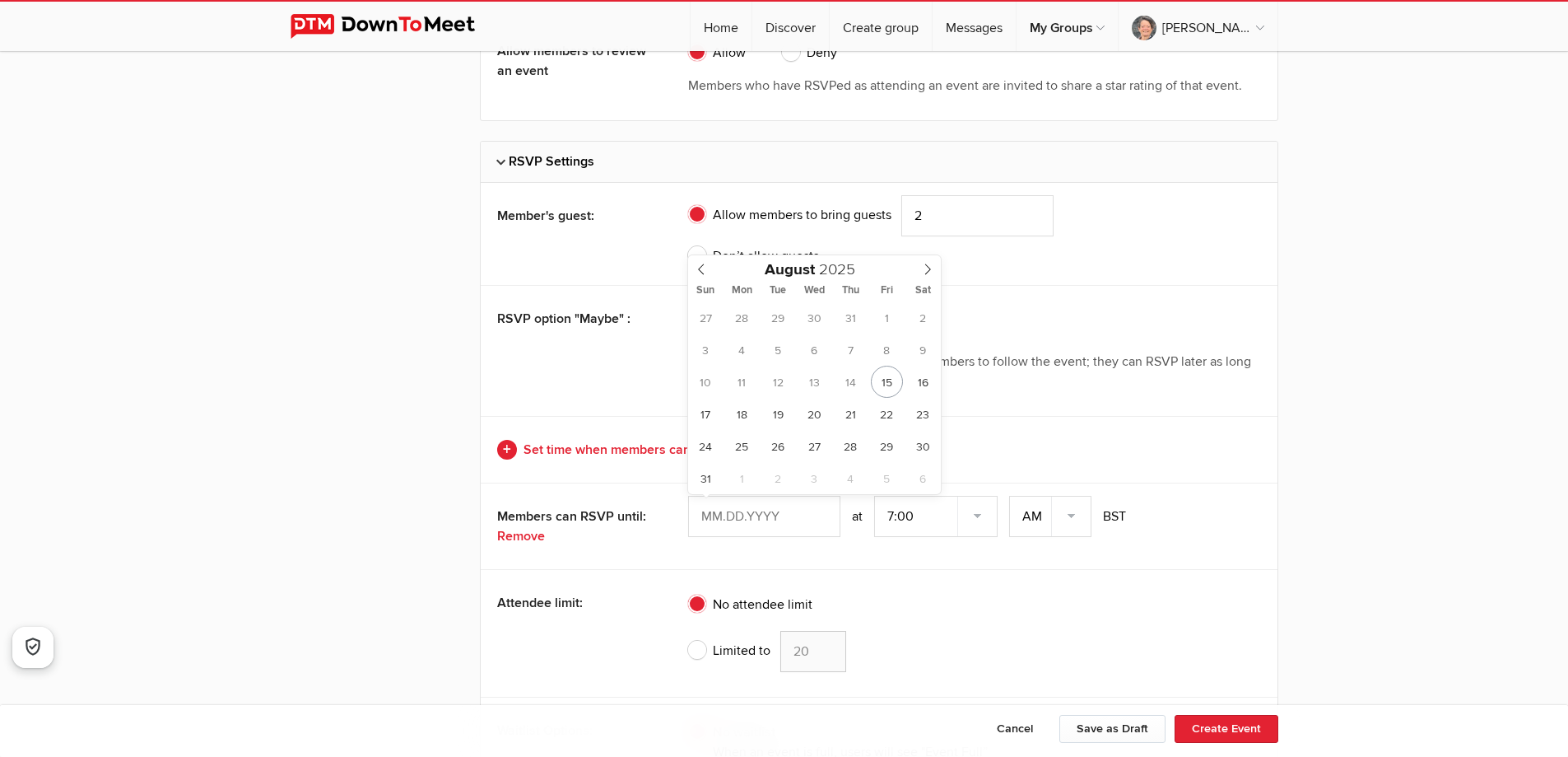
click at [722, 512] on input "text" at bounding box center [764, 516] width 152 height 41
type input "Aug 20, 2025"
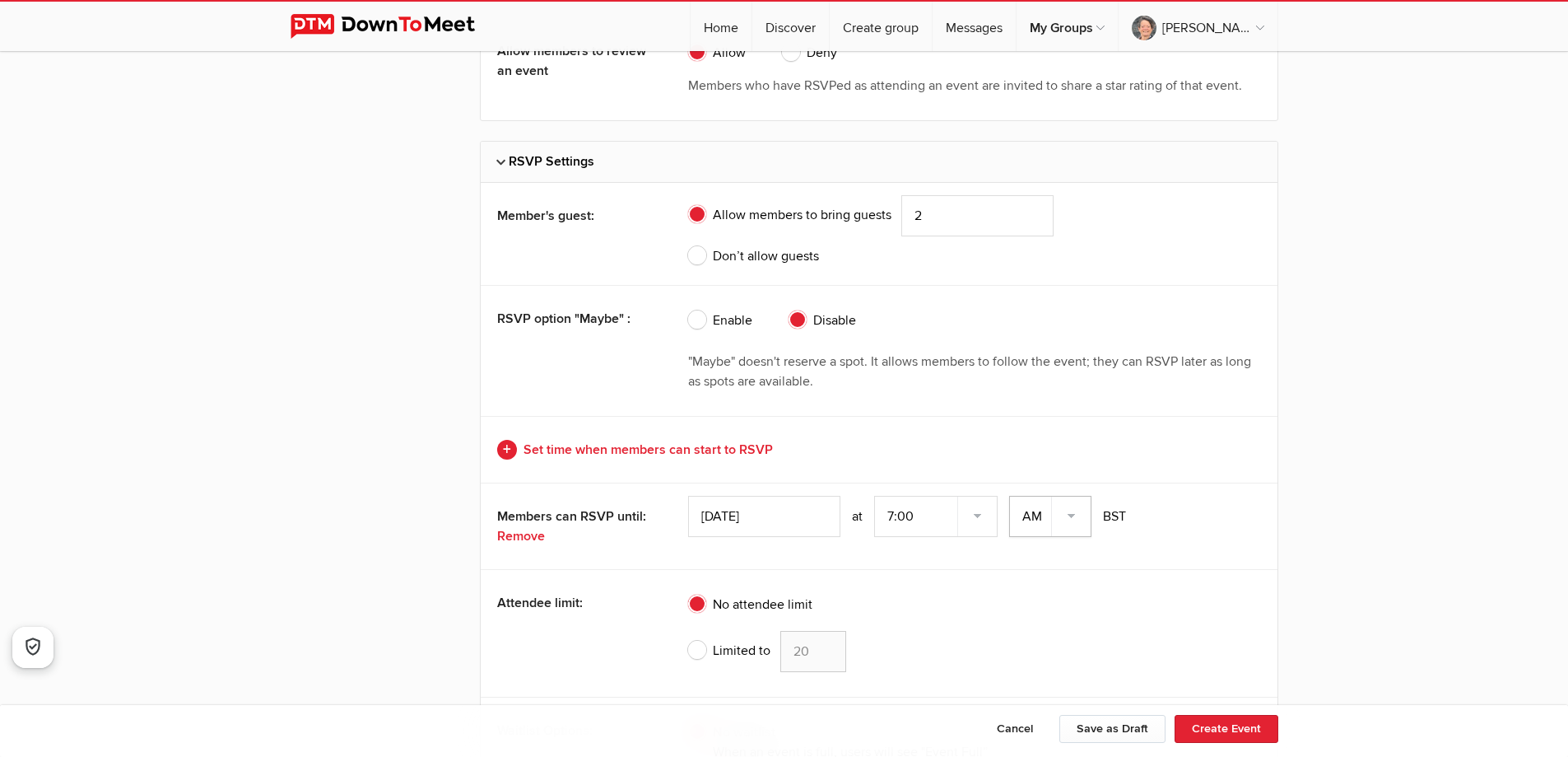
click at [1073, 515] on select "AM PM" at bounding box center [1050, 516] width 83 height 41
select select "PM"
click at [1011, 496] on select "AM PM" at bounding box center [1050, 516] width 83 height 41
click at [984, 518] on select "7:00 7:15 7:30 7:45 8:00 8:15 8:30 8:45 9:00 9:15 9:30 9:45 10:00 10:15 10:30 1…" at bounding box center [936, 516] width 124 height 41
select select "4:30:00"
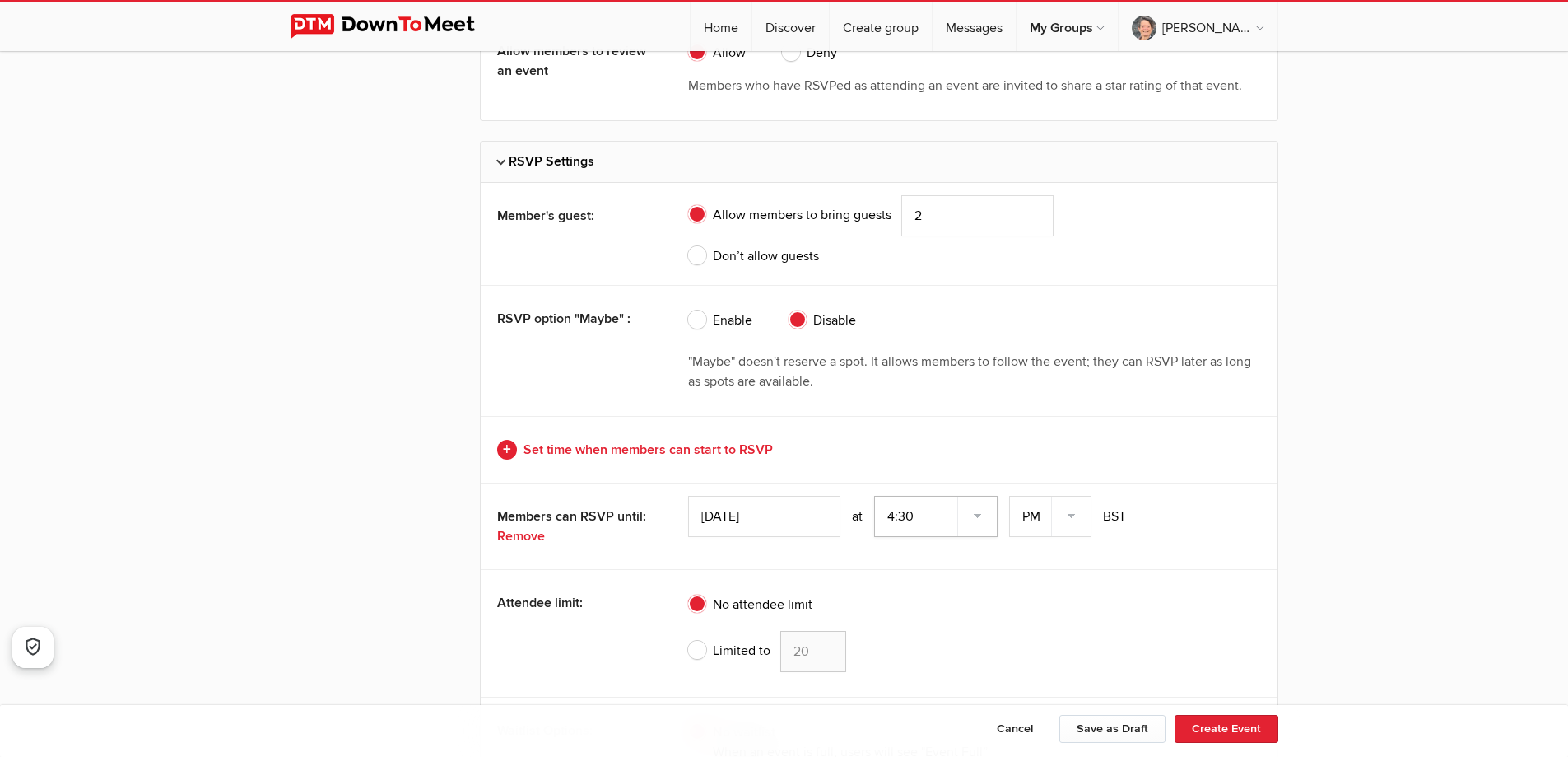
click at [876, 496] on select "7:00 7:15 7:30 7:45 8:00 8:15 8:30 8:45 9:00 9:15 9:30 9:45 10:00 10:15 10:30 1…" at bounding box center [936, 516] width 124 height 41
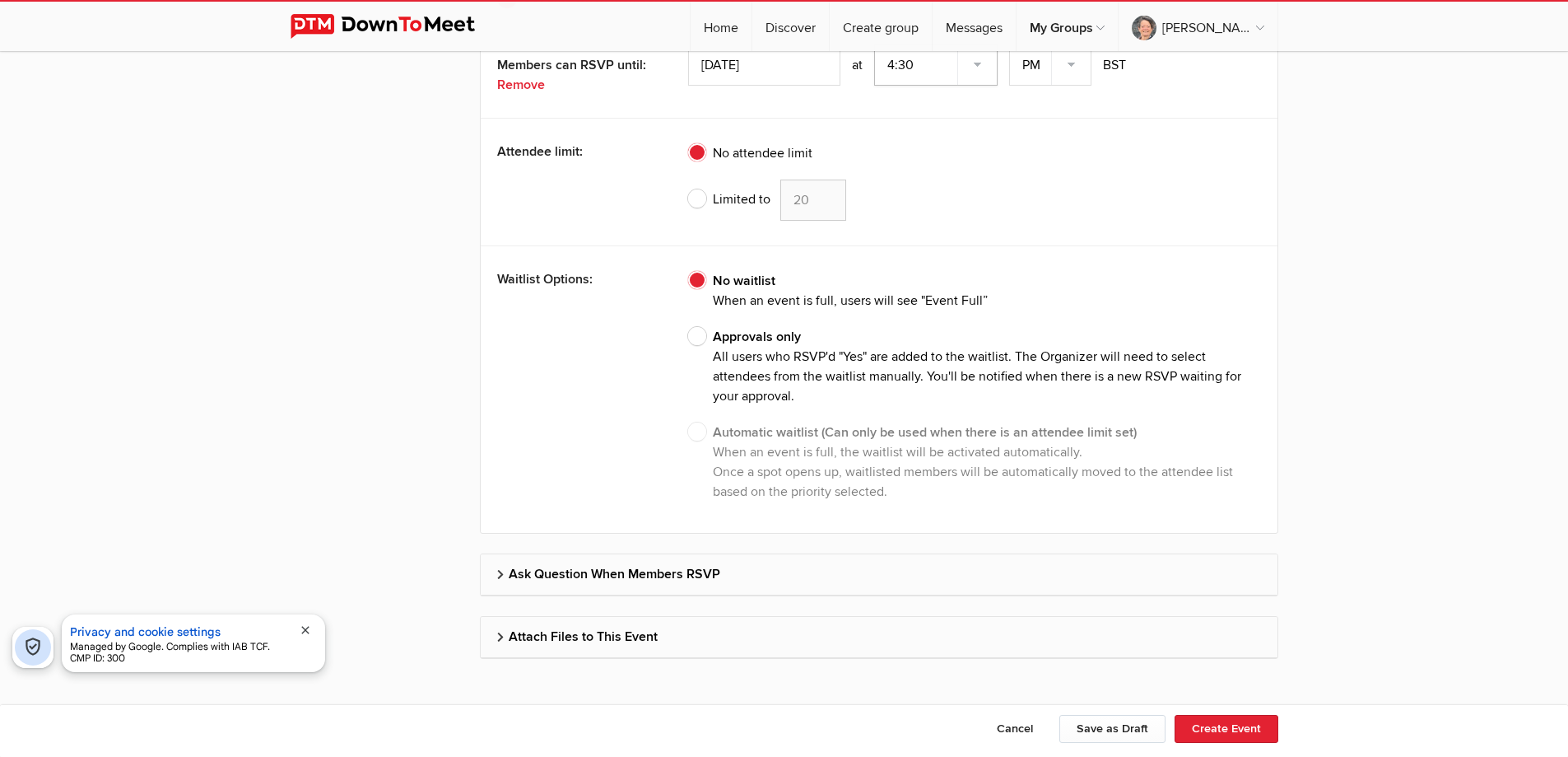
scroll to position [3998, 0]
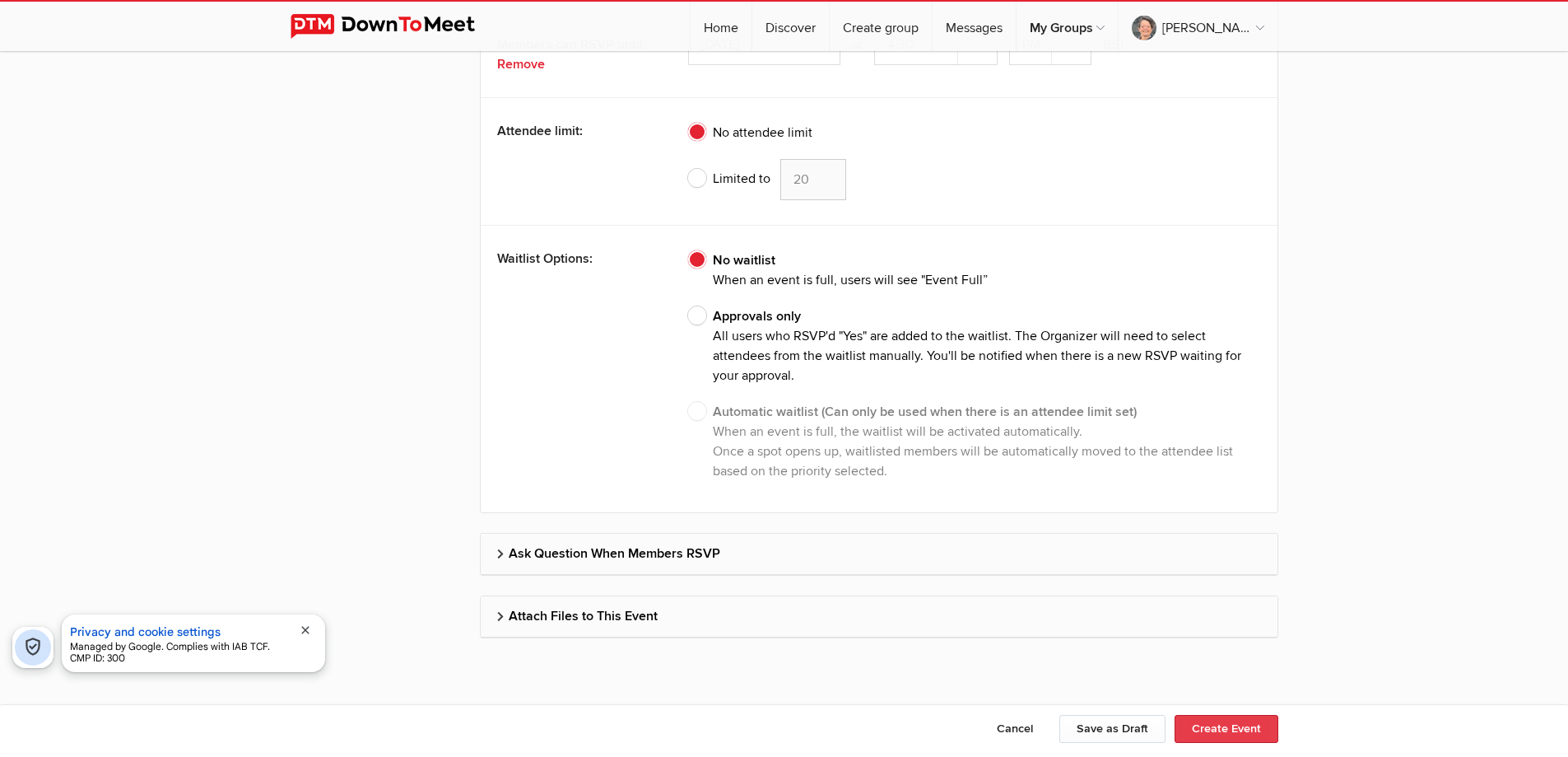
click at [1217, 726] on button "Create Event" at bounding box center [1226, 728] width 104 height 28
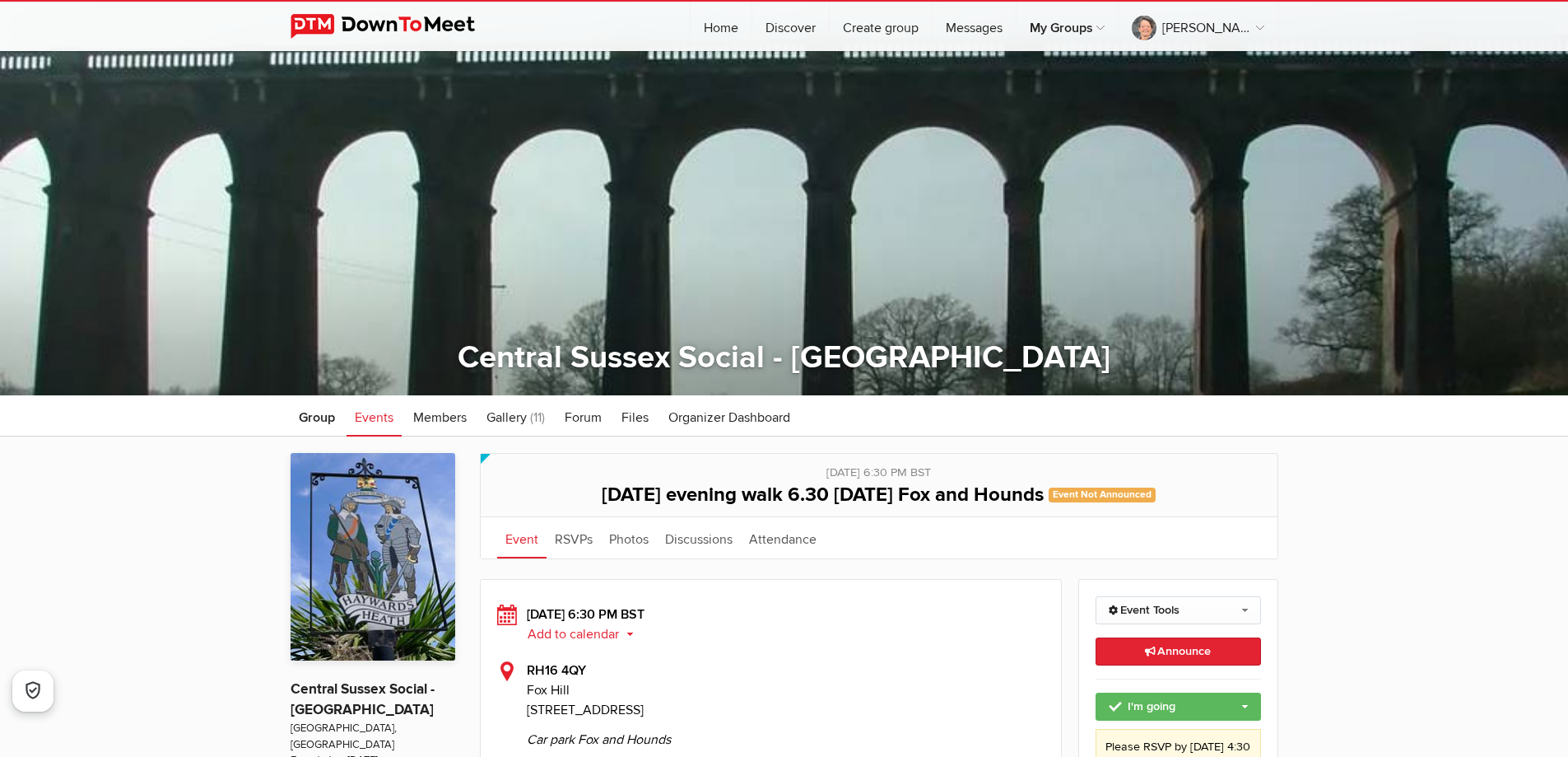
scroll to position [165, 0]
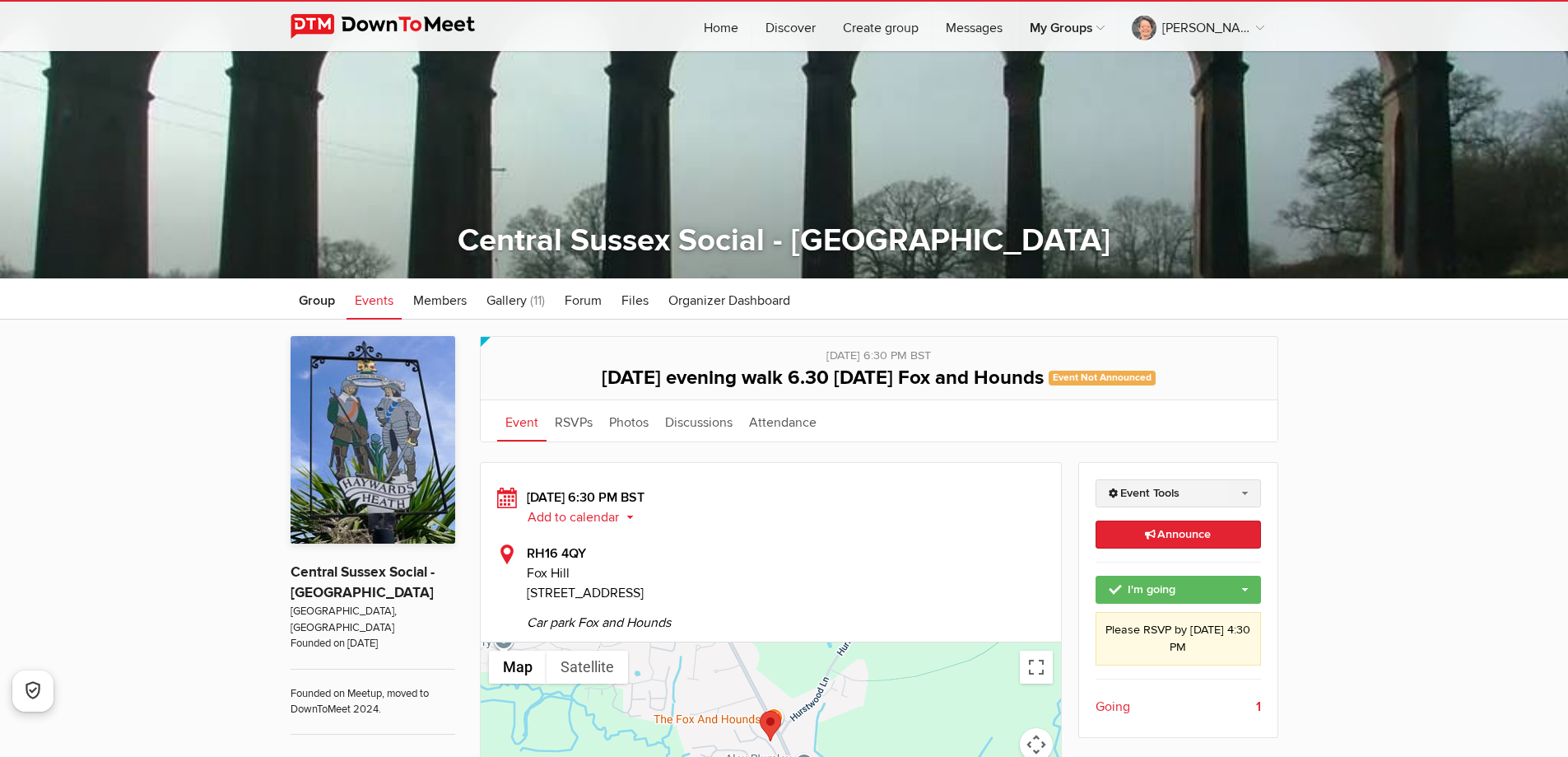
click at [1235, 495] on link "Event Tools" at bounding box center [1178, 493] width 165 height 28
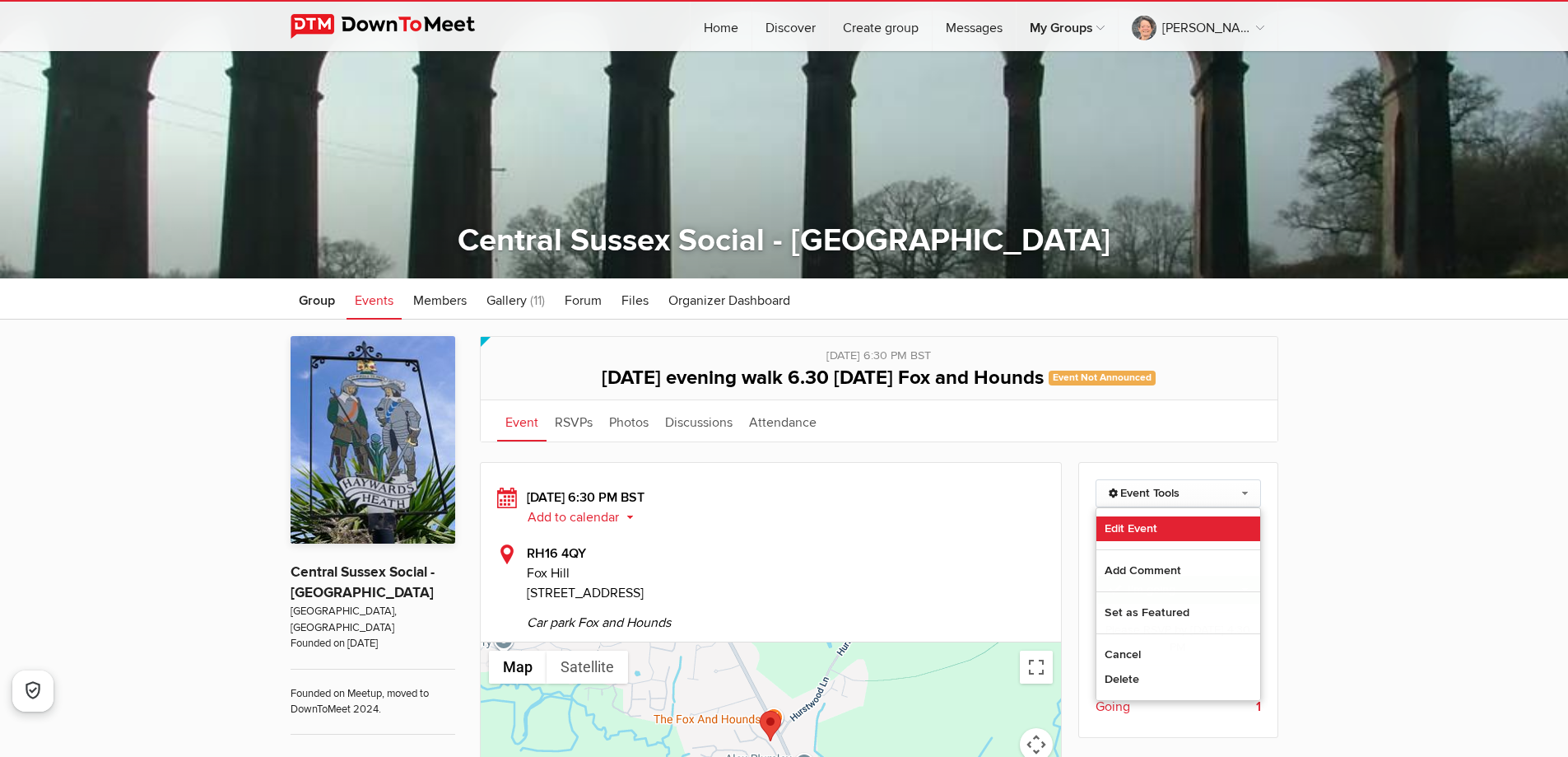
click at [1134, 529] on link "Edit Event" at bounding box center [1178, 529] width 164 height 24
select select "6:30:00"
select select "PM"
select select "United Kingdom"
select select "4:30:00"
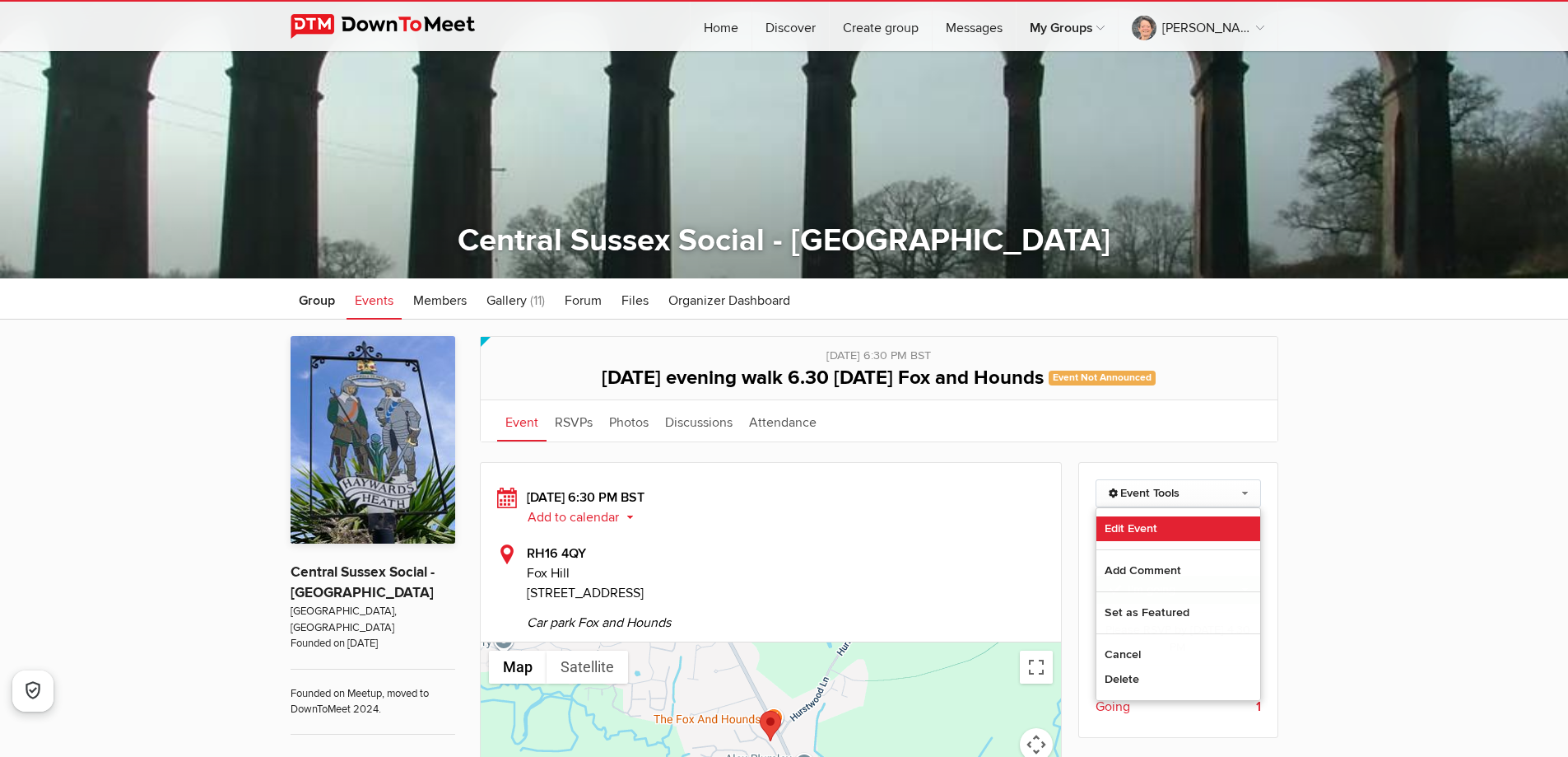
select select "PM"
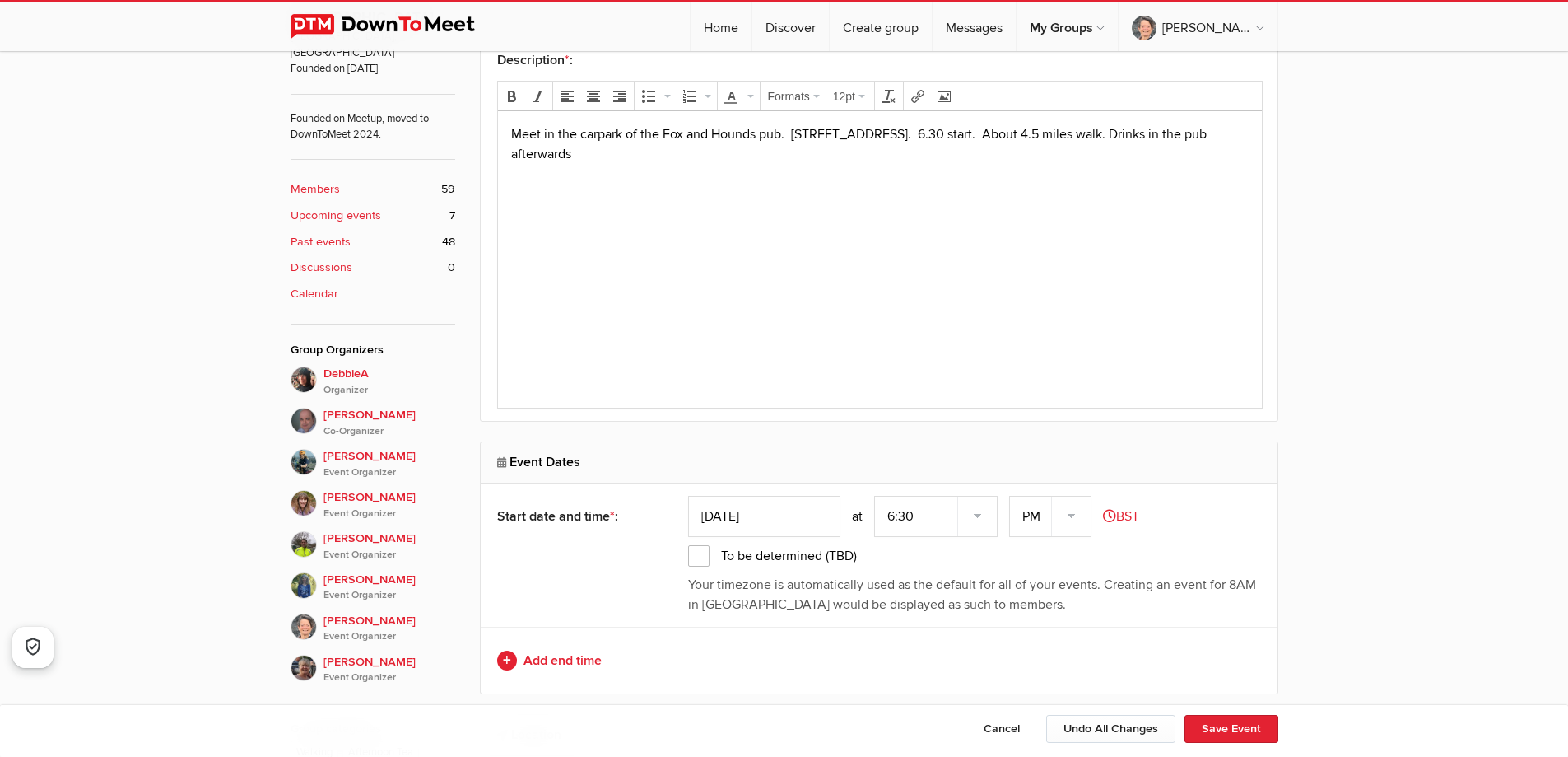
scroll to position [741, 0]
click at [798, 516] on input "Aug 16, 2025" at bounding box center [764, 514] width 152 height 41
type input "Aug 20, 2025"
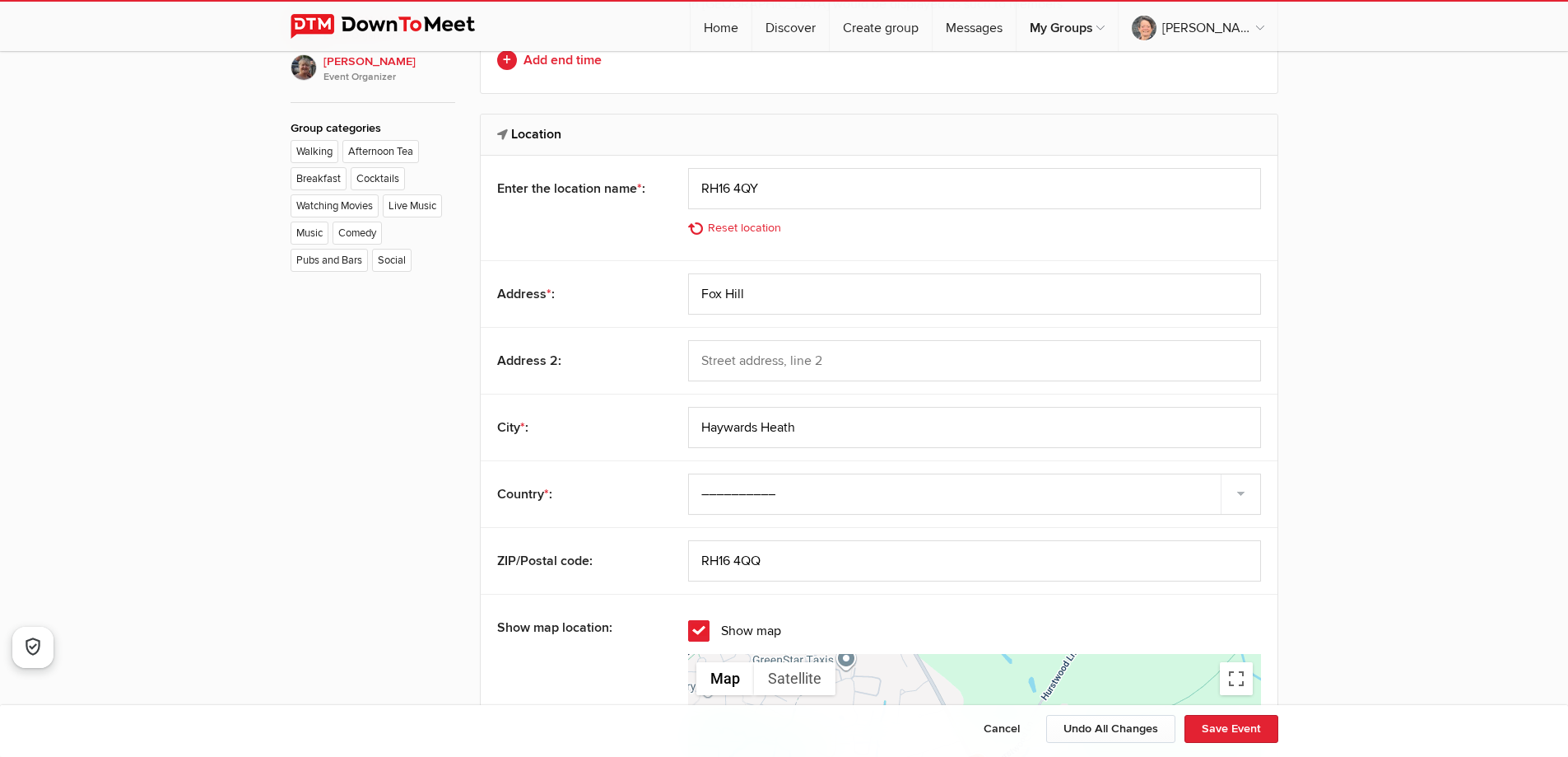
scroll to position [1400, 0]
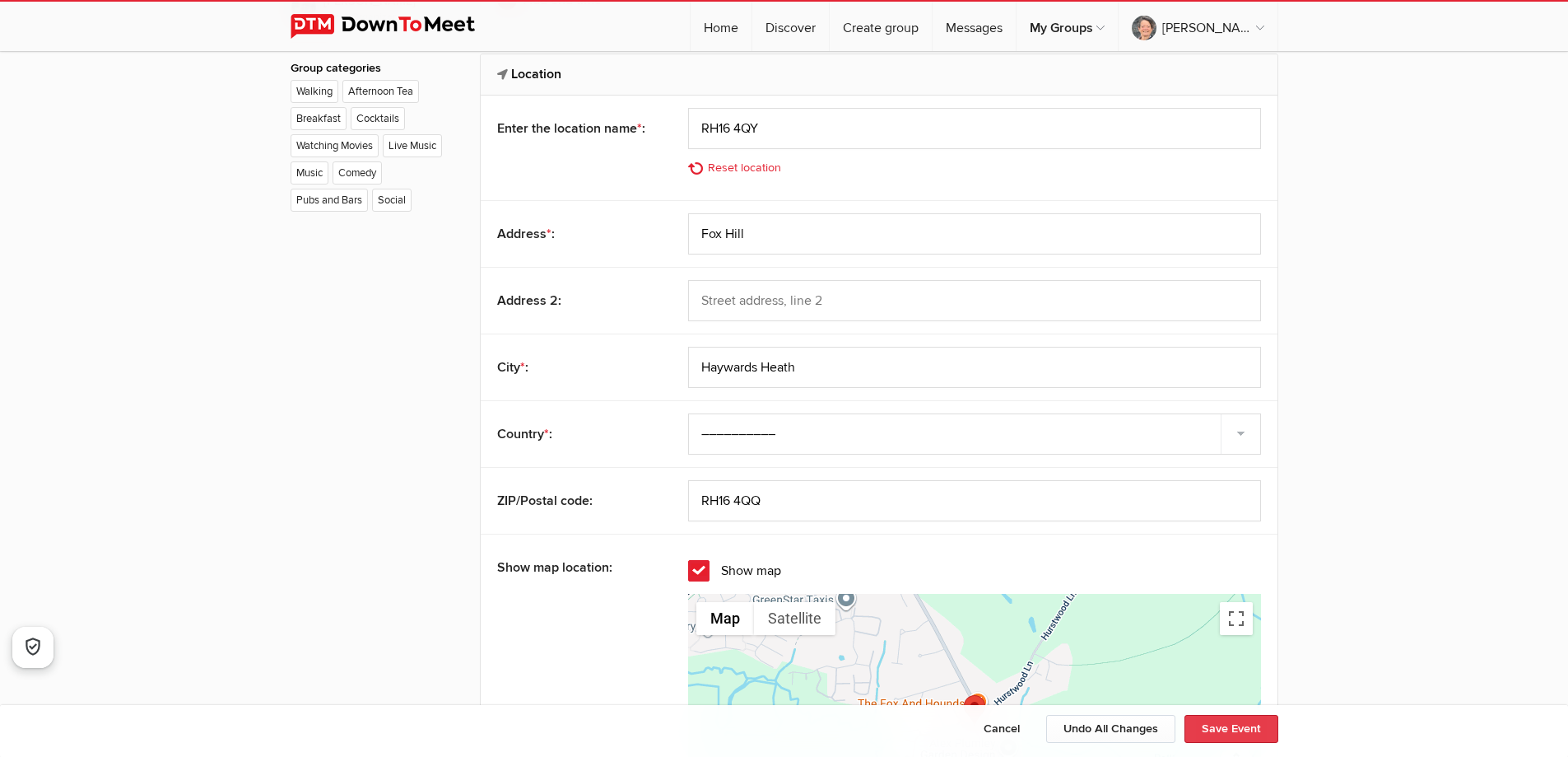
click at [1226, 722] on button "Save Event" at bounding box center [1231, 728] width 94 height 28
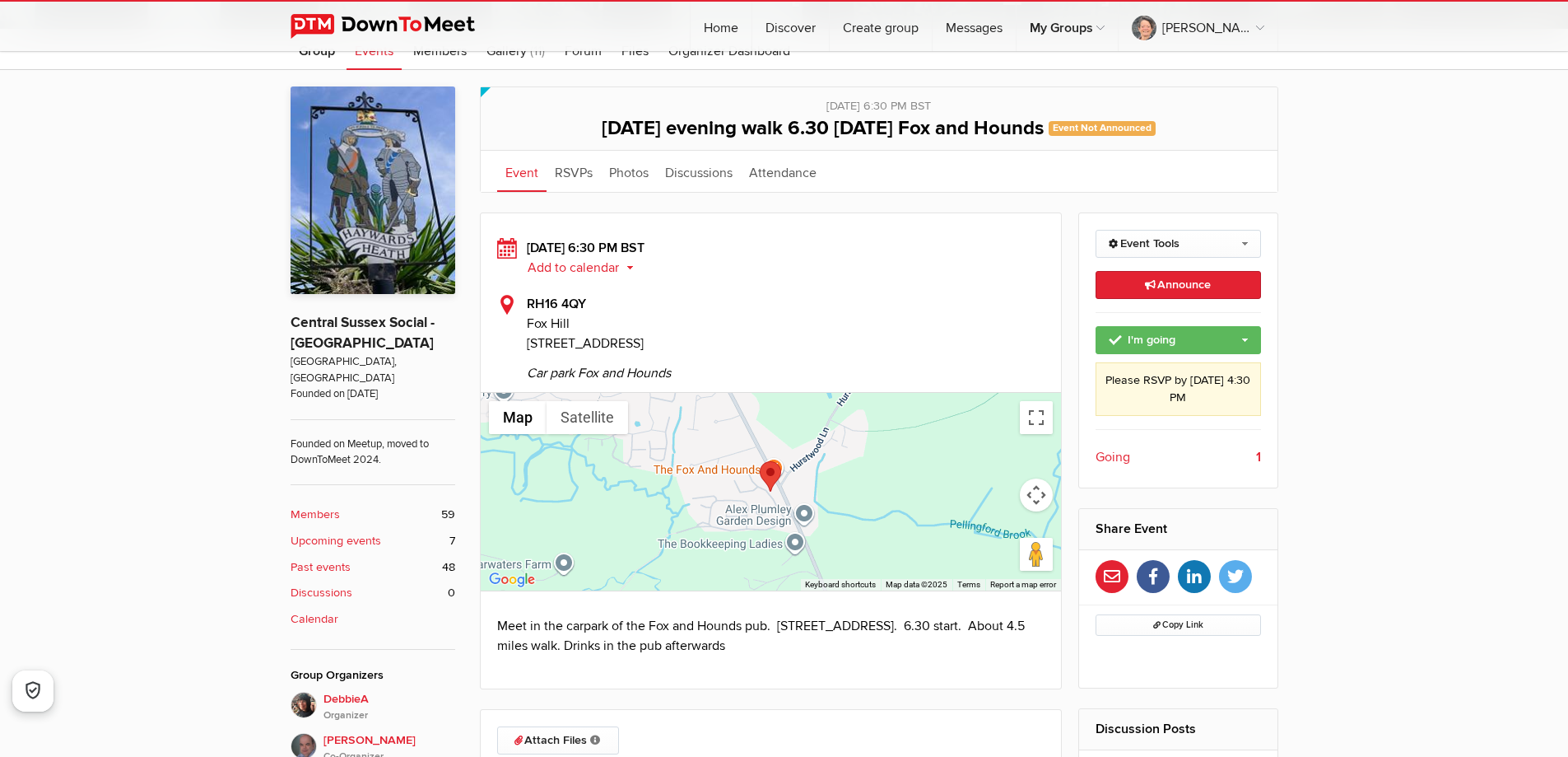
scroll to position [412, 0]
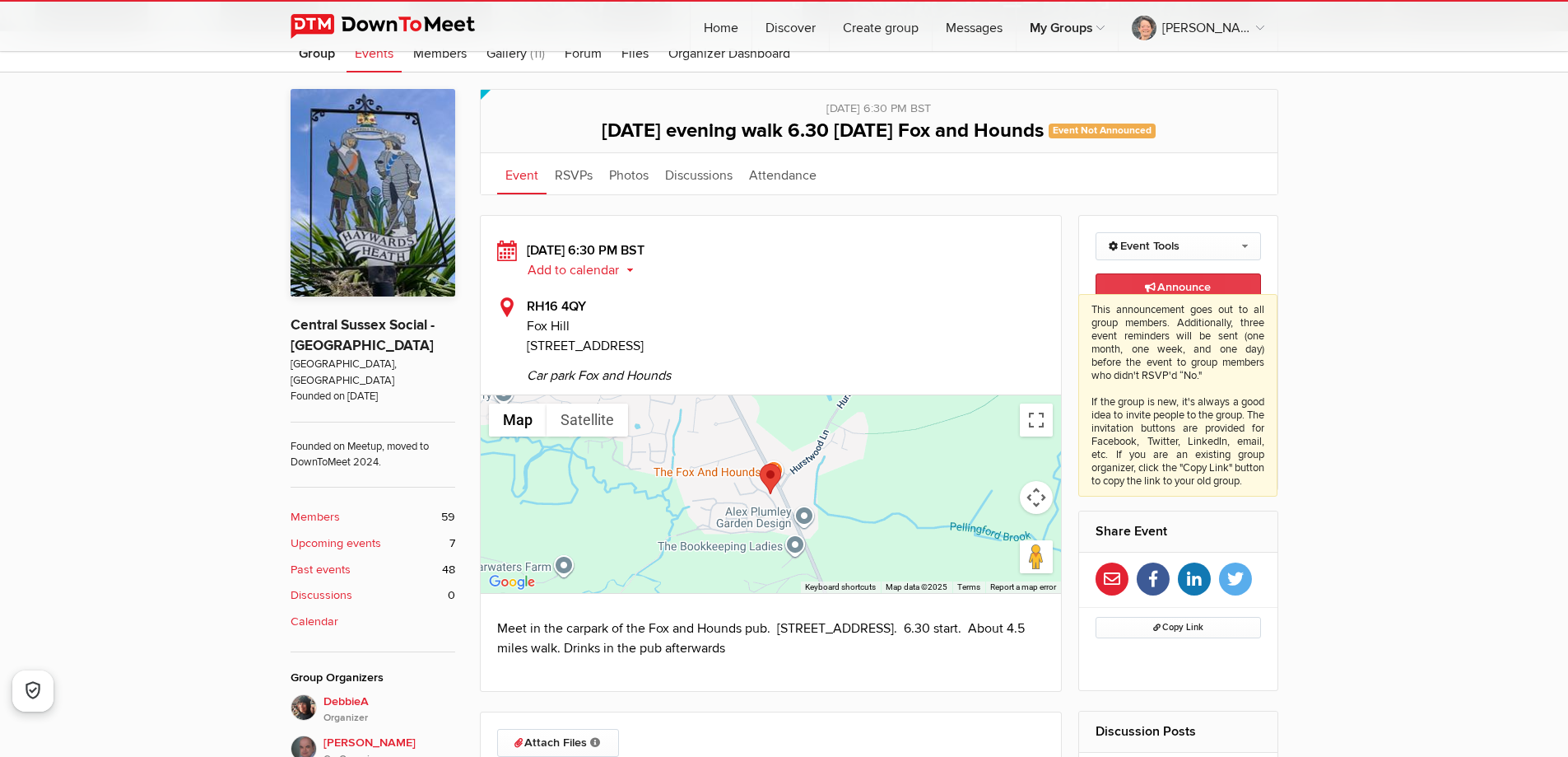
click at [1193, 285] on span "Announce This announcement goes out to all group members. Additionally, three e…" at bounding box center [1178, 287] width 66 height 14
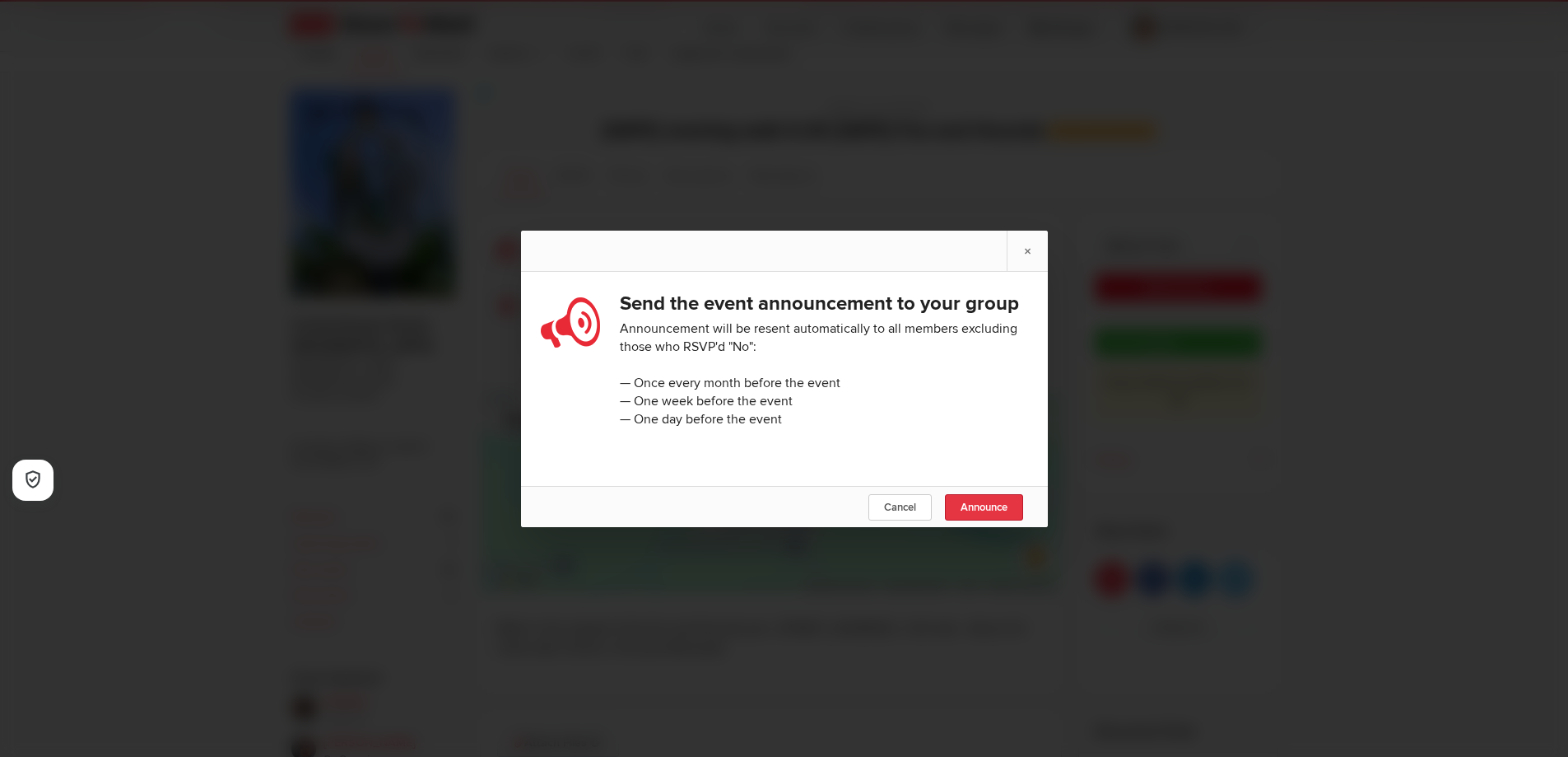
click at [1009, 520] on link "Announce" at bounding box center [984, 507] width 78 height 26
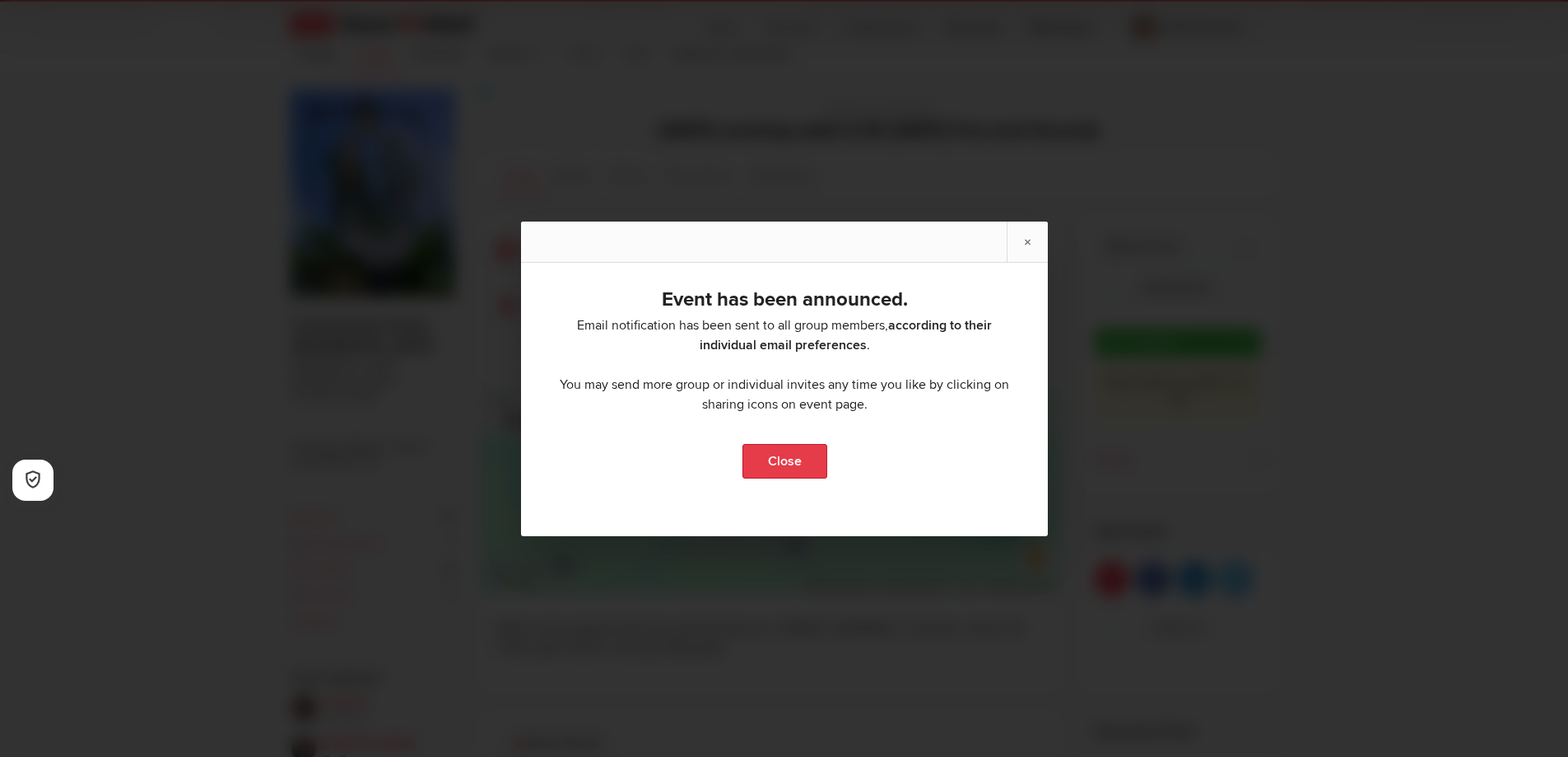
click at [771, 465] on link "Close" at bounding box center [784, 461] width 84 height 35
